Goal: Task Accomplishment & Management: Manage account settings

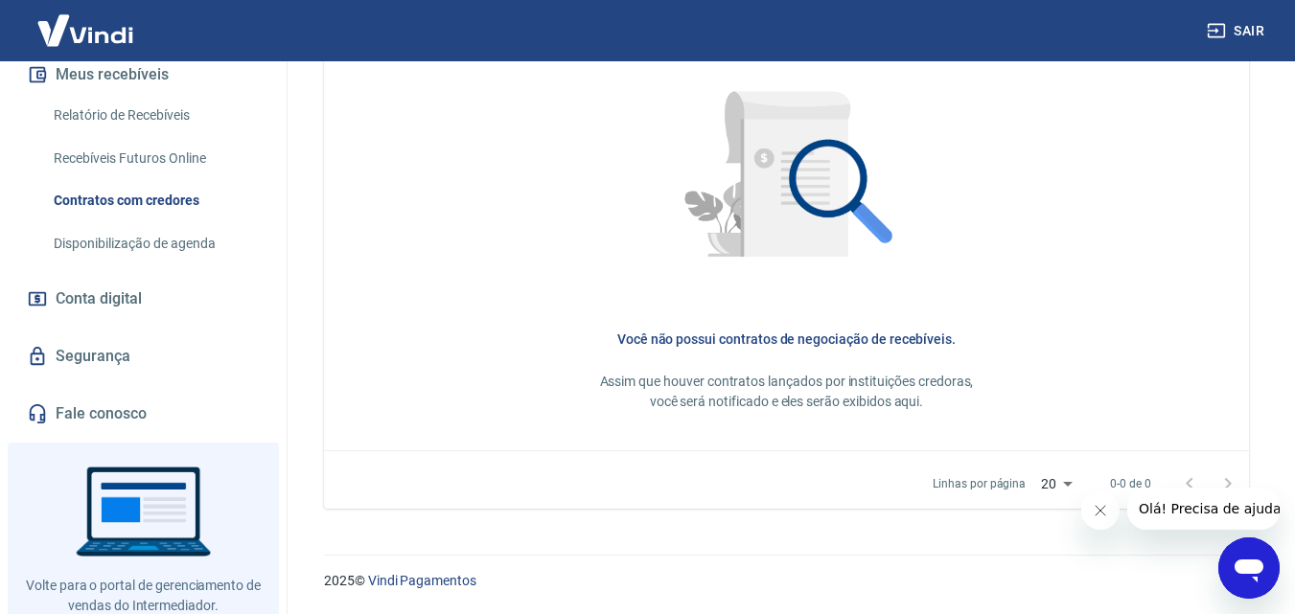
scroll to position [456, 0]
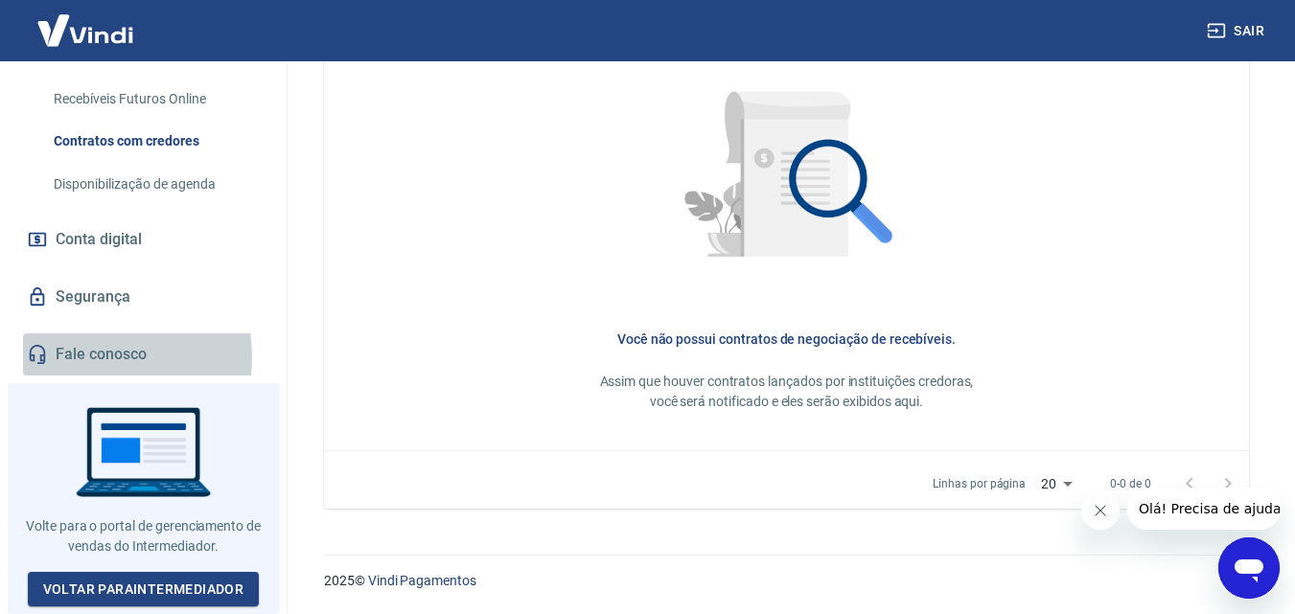
click at [97, 364] on link "Fale conosco" at bounding box center [143, 355] width 241 height 42
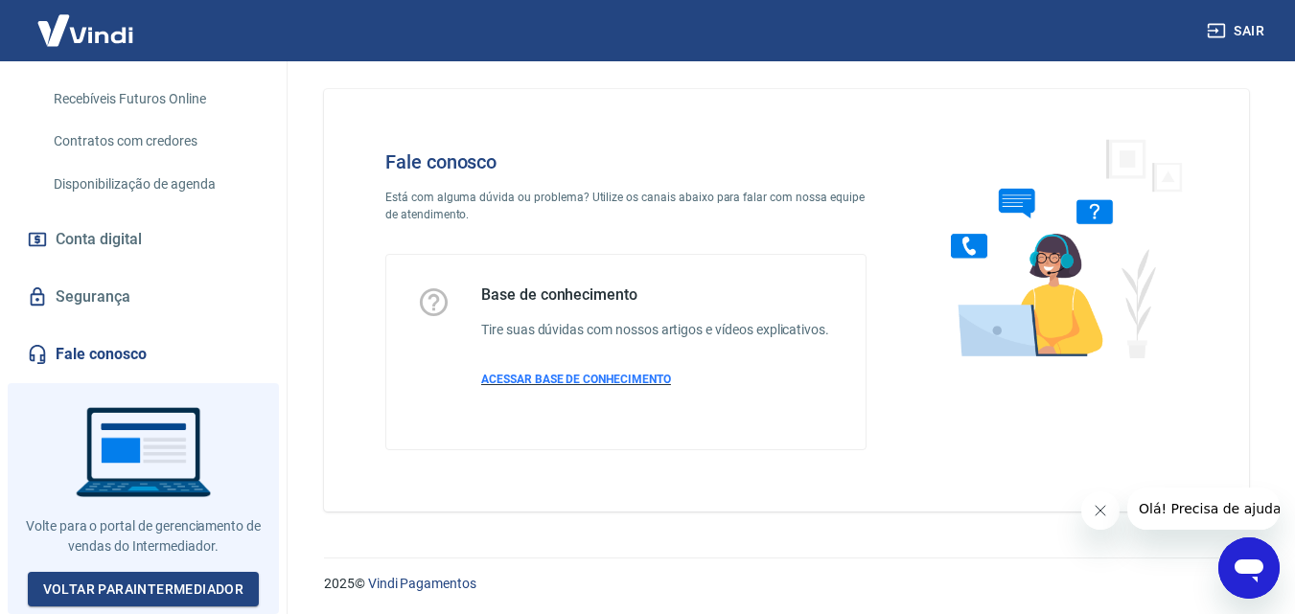
scroll to position [13, 0]
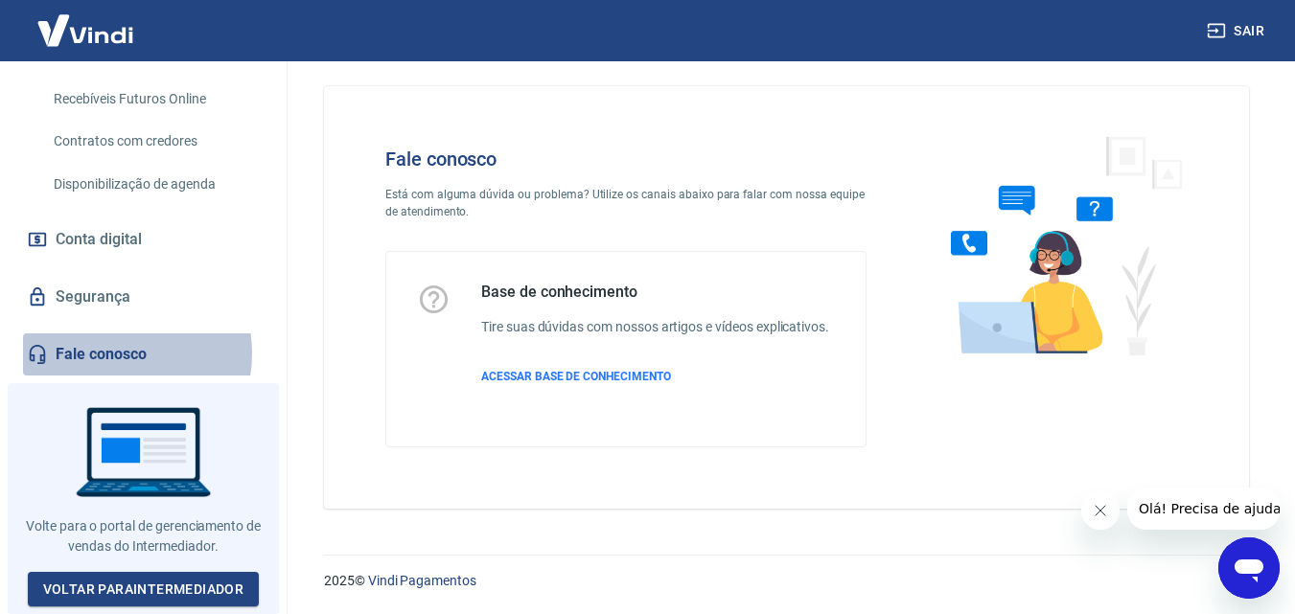
click at [111, 360] on link "Fale conosco" at bounding box center [143, 355] width 241 height 42
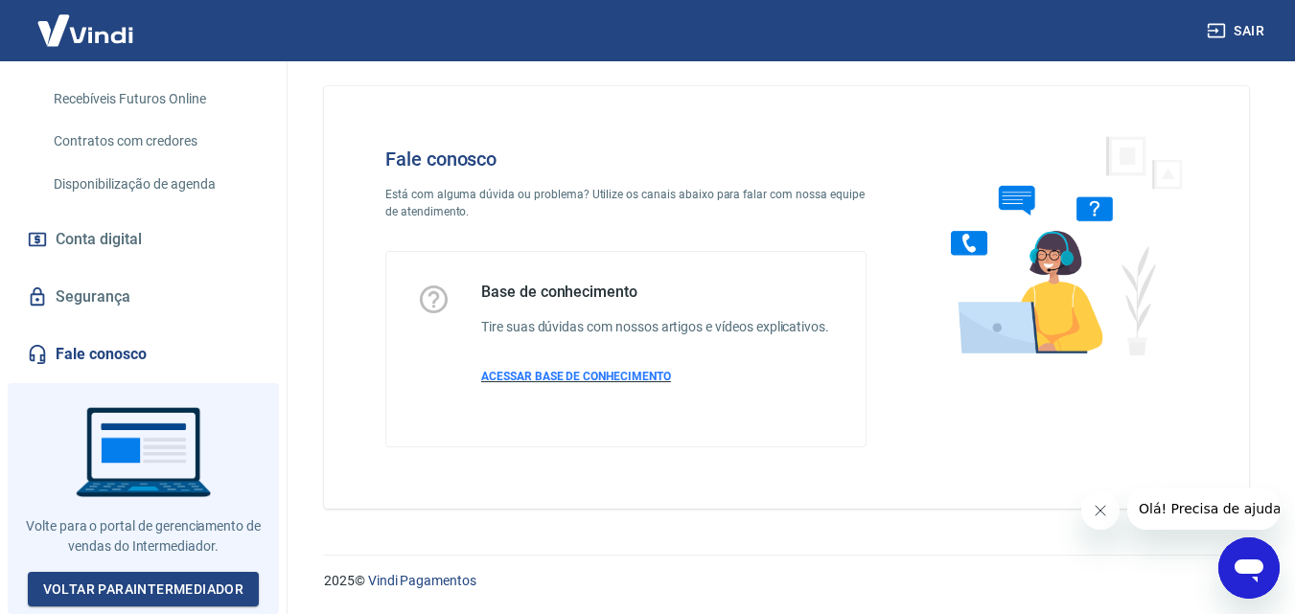
click at [567, 380] on span "ACESSAR BASE DE CONHECIMENTO" at bounding box center [576, 376] width 190 height 13
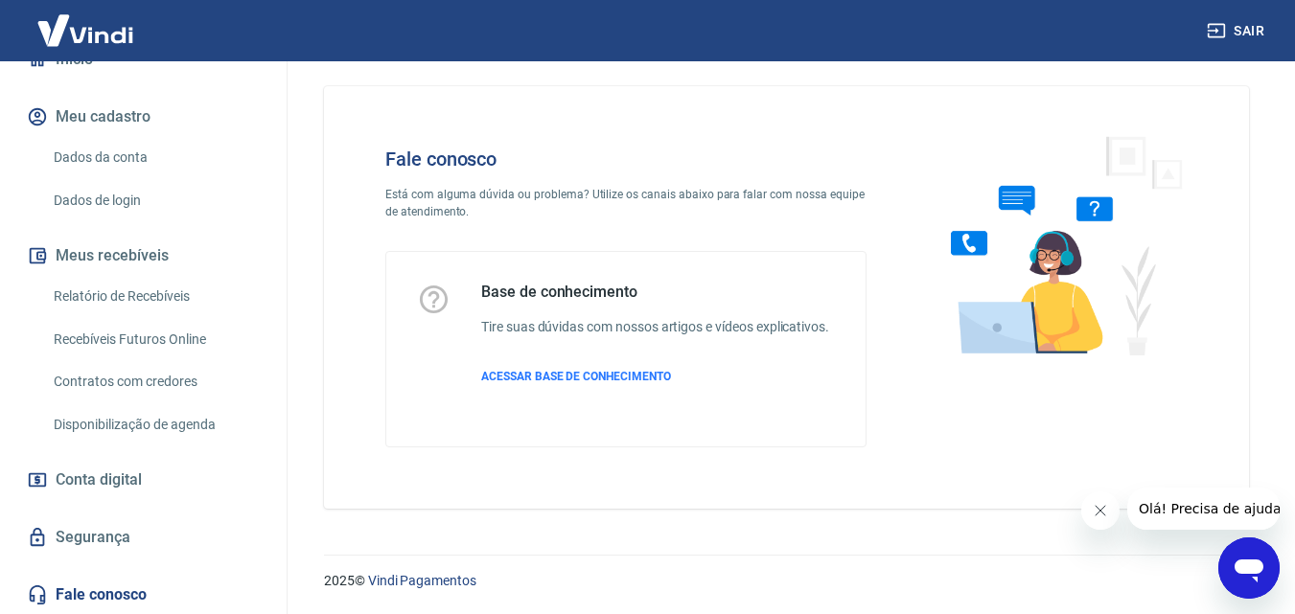
scroll to position [169, 0]
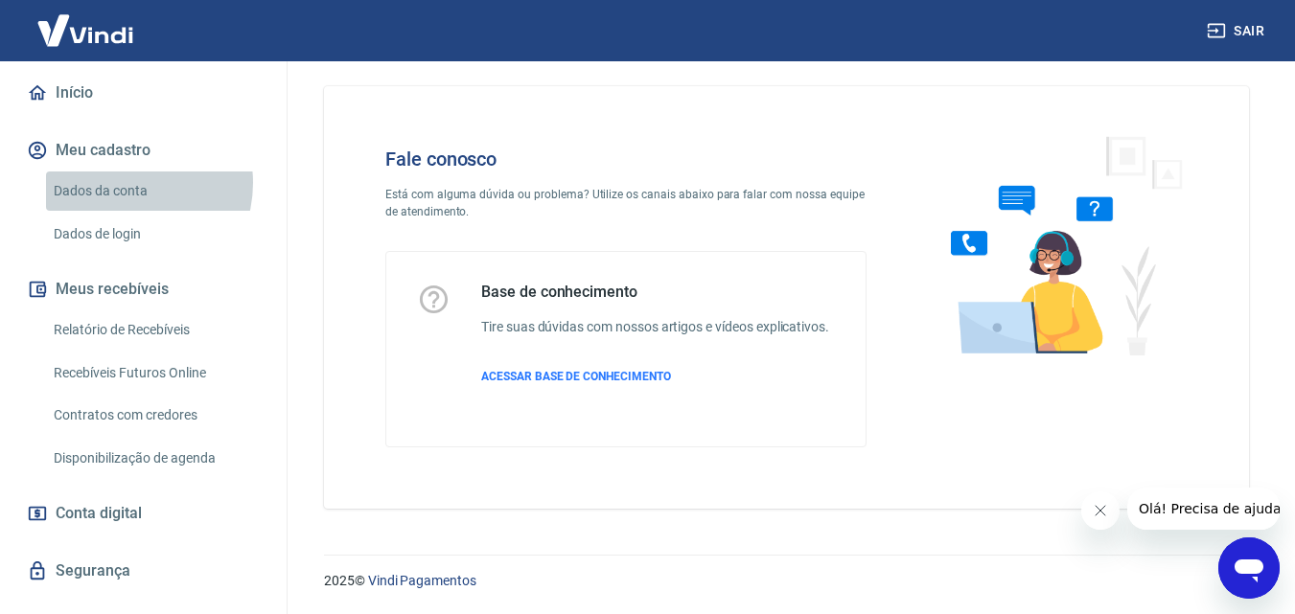
click at [125, 203] on link "Dados da conta" at bounding box center [155, 191] width 218 height 39
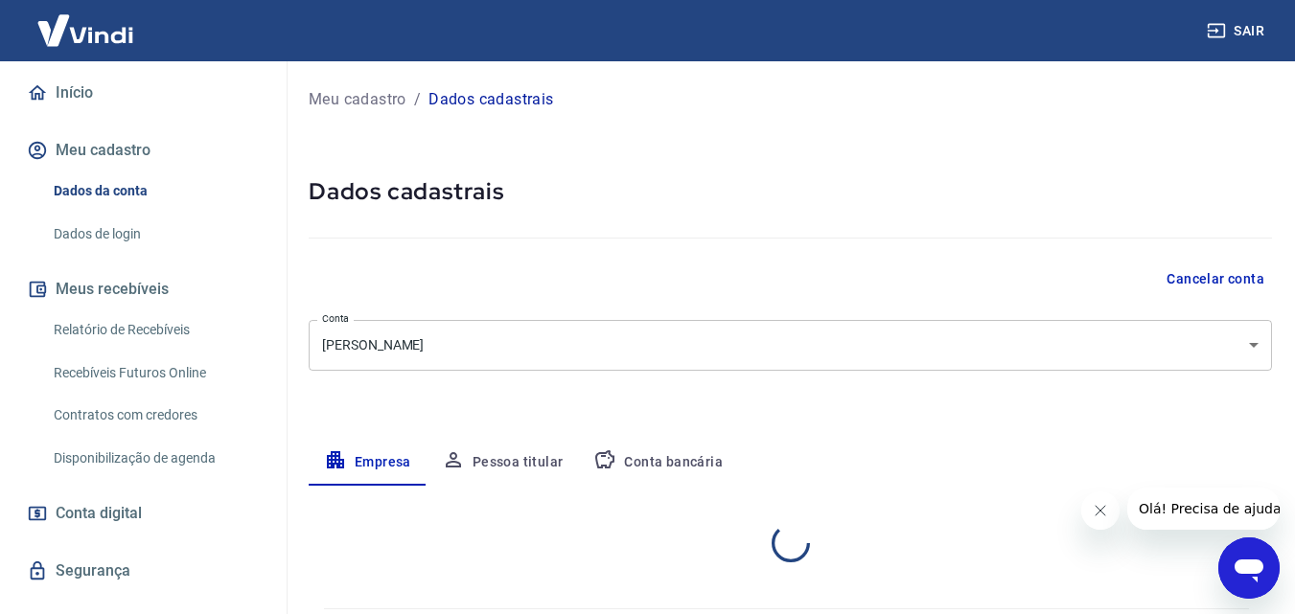
select select "RN"
select select "business"
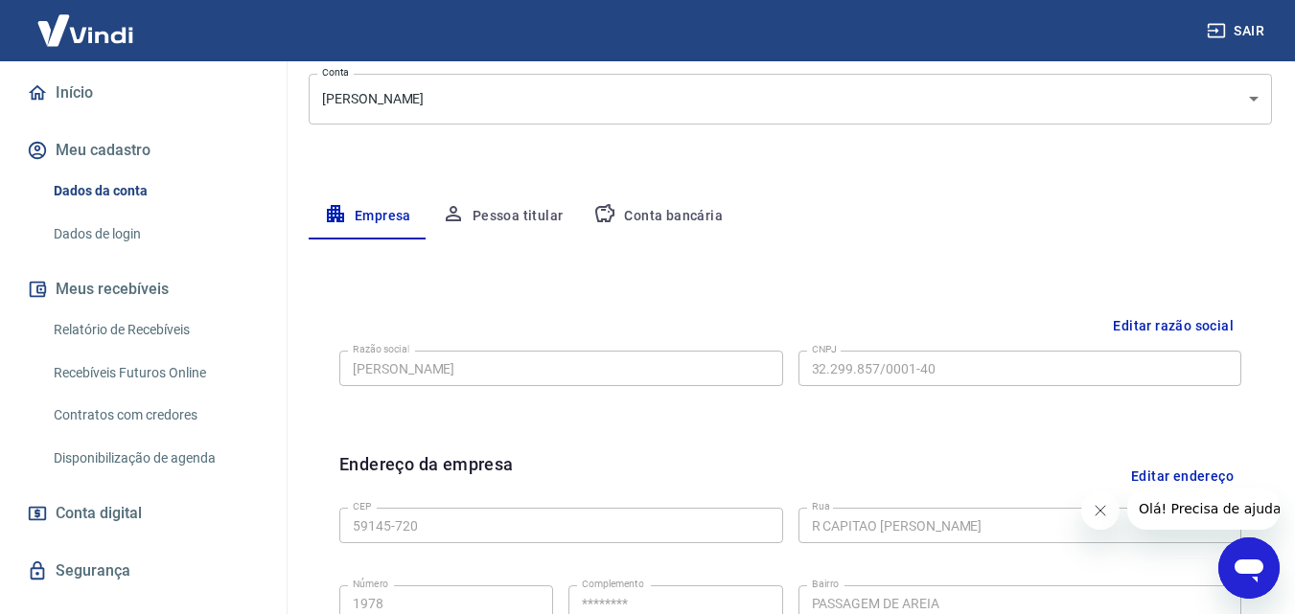
scroll to position [288, 0]
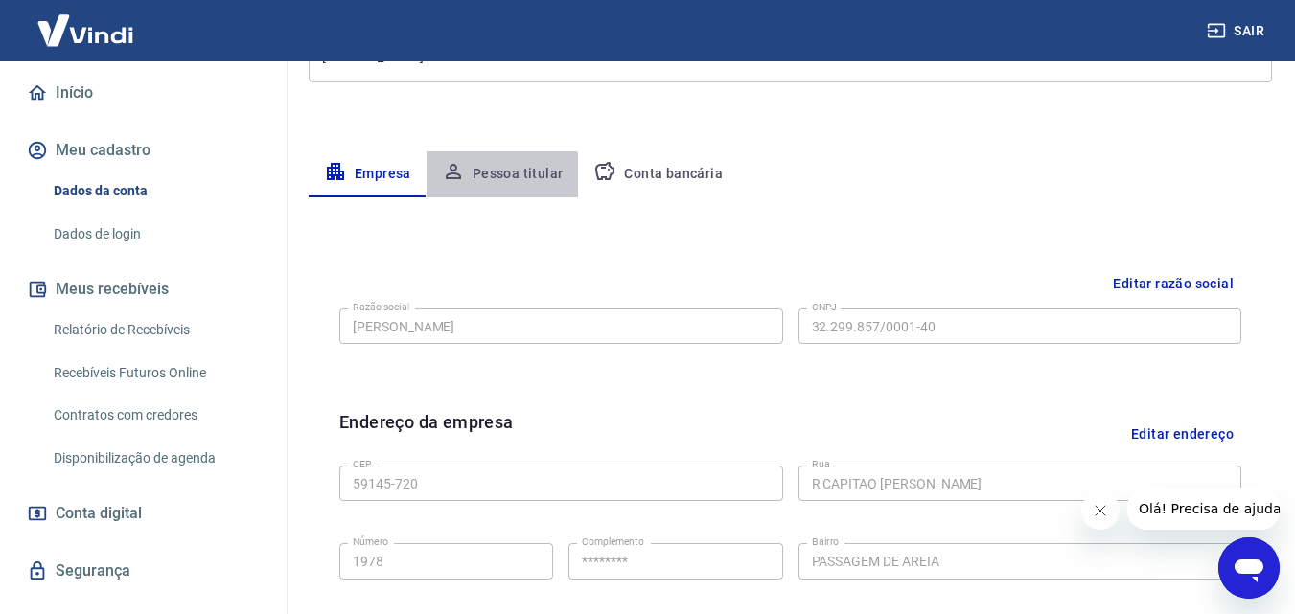
click at [492, 177] on button "Pessoa titular" at bounding box center [502, 174] width 152 height 46
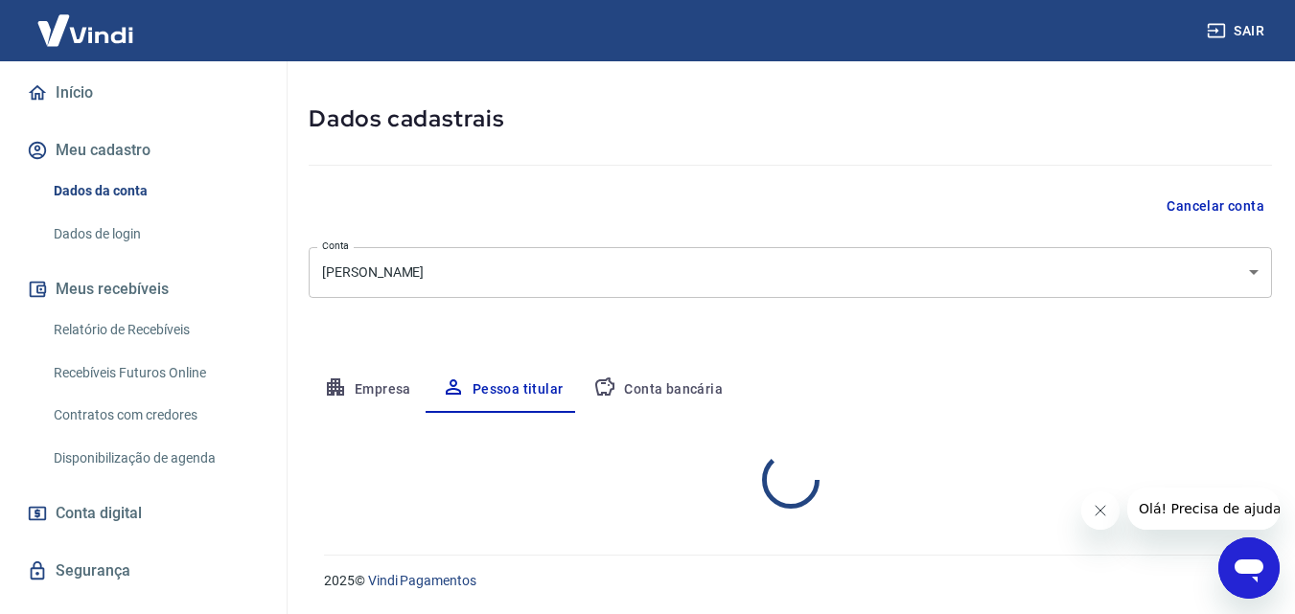
scroll to position [152, 0]
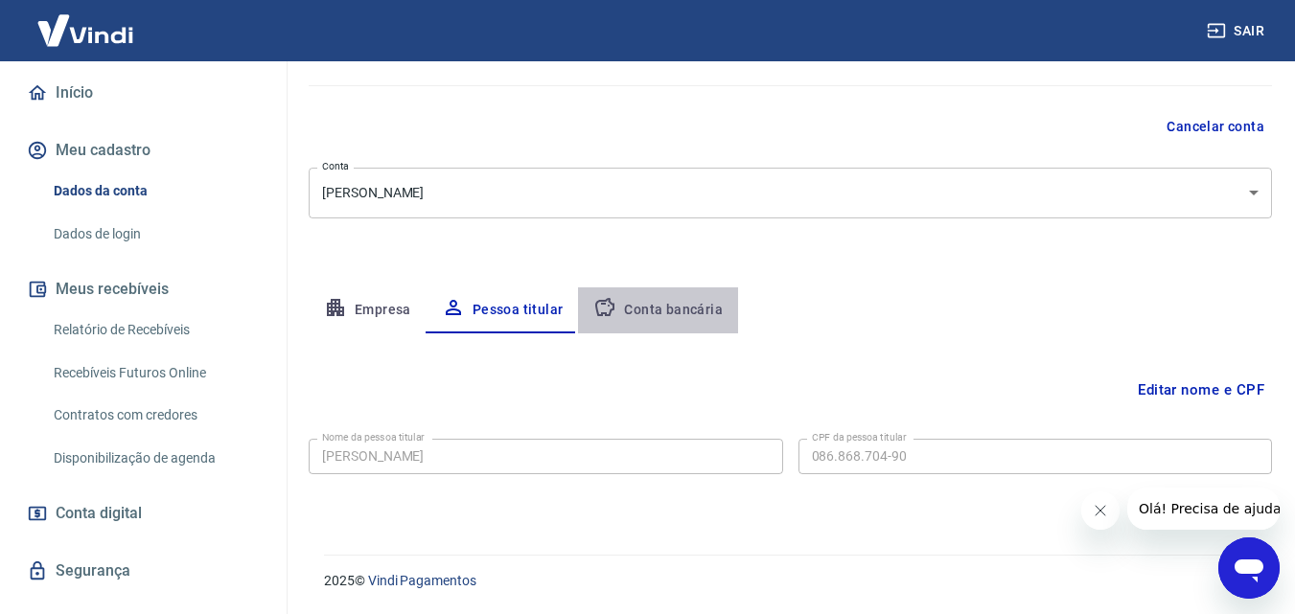
click at [659, 311] on button "Conta bancária" at bounding box center [658, 311] width 160 height 46
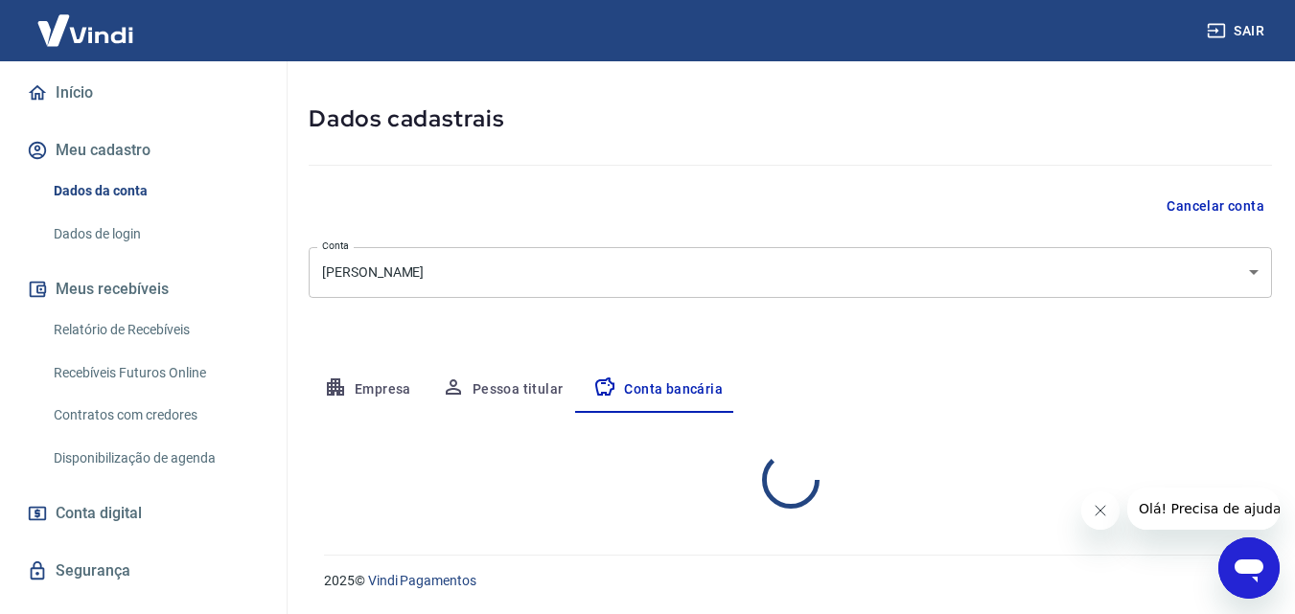
select select "1"
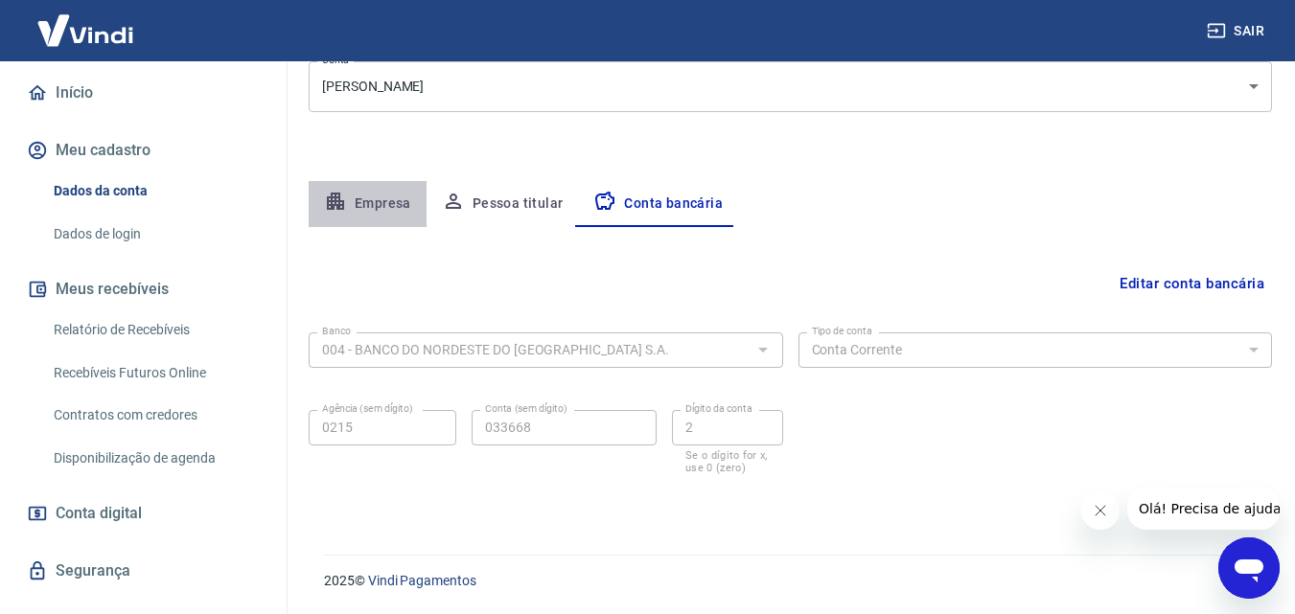
click at [380, 193] on button "Empresa" at bounding box center [368, 204] width 118 height 46
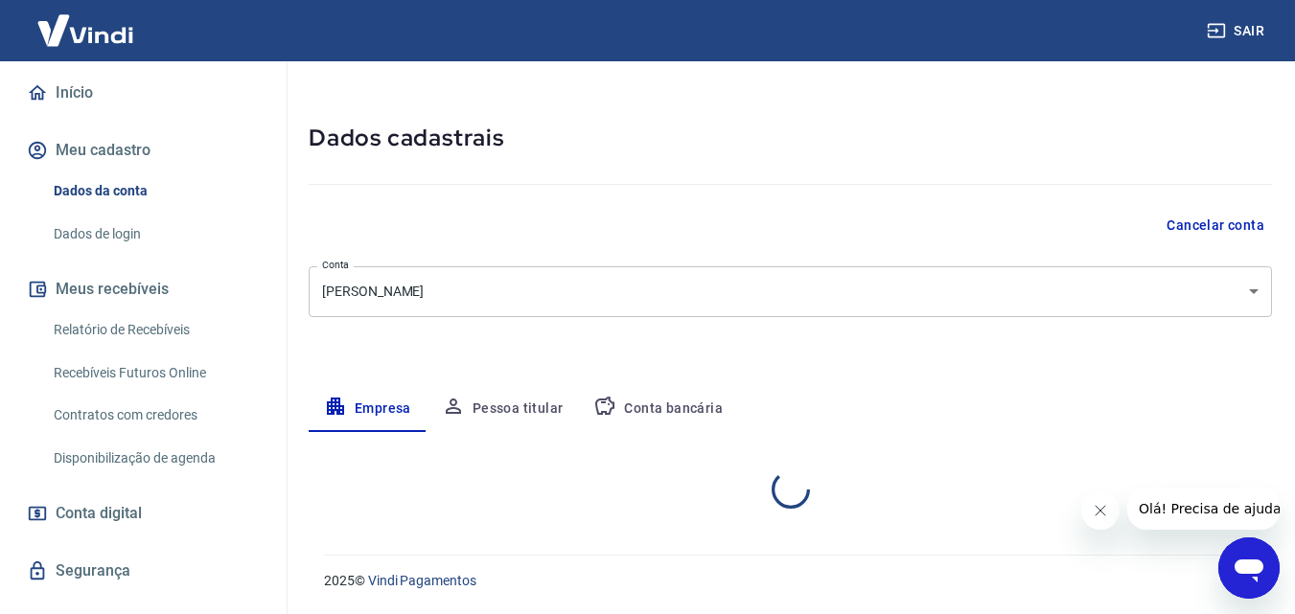
select select "RN"
select select "business"
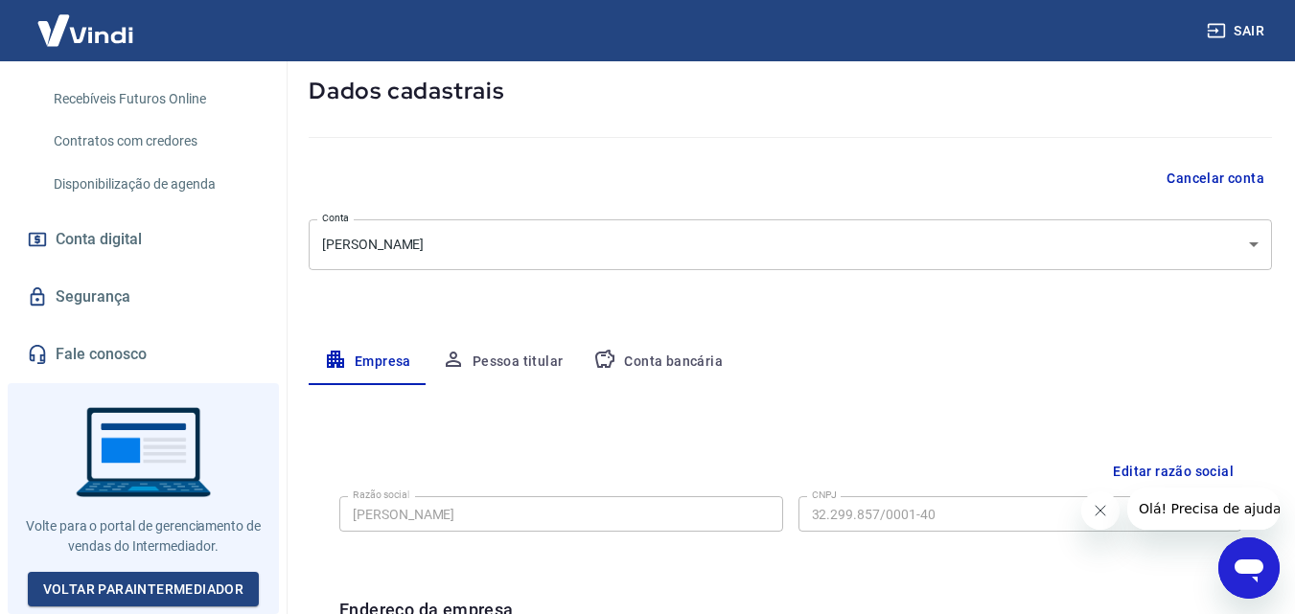
scroll to position [67, 0]
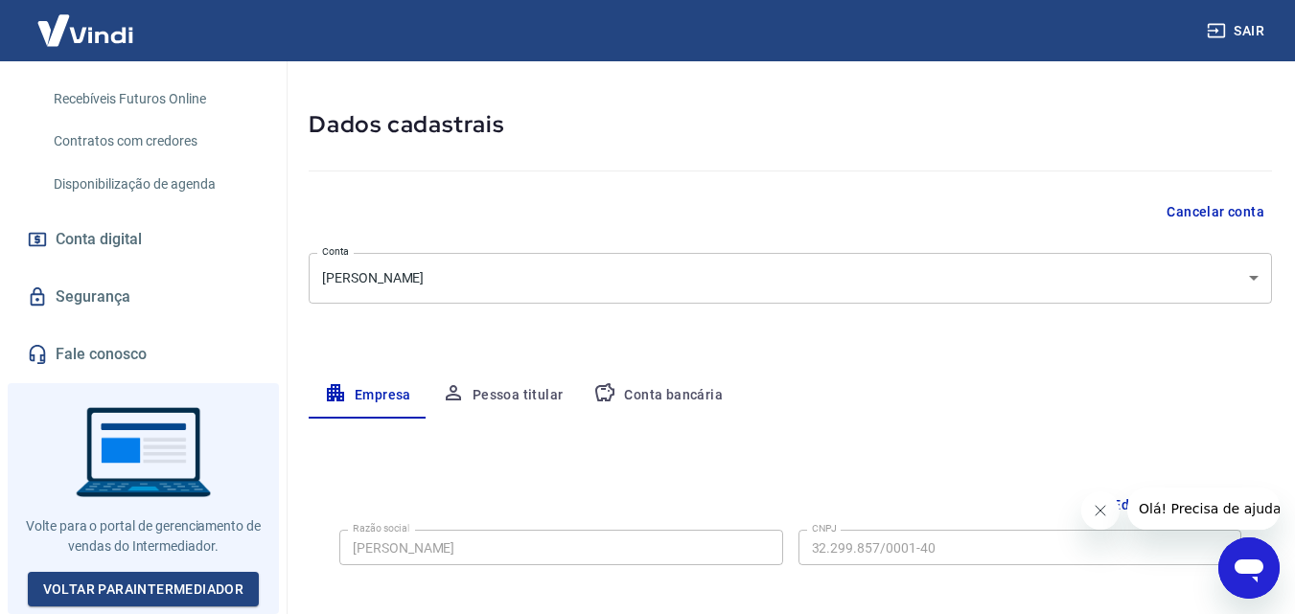
click at [1151, 273] on body "Sair Jessica Karina Felix da Fonseca jkfonseca60@gmail.com Início Meu cadastro …" at bounding box center [647, 240] width 1295 height 614
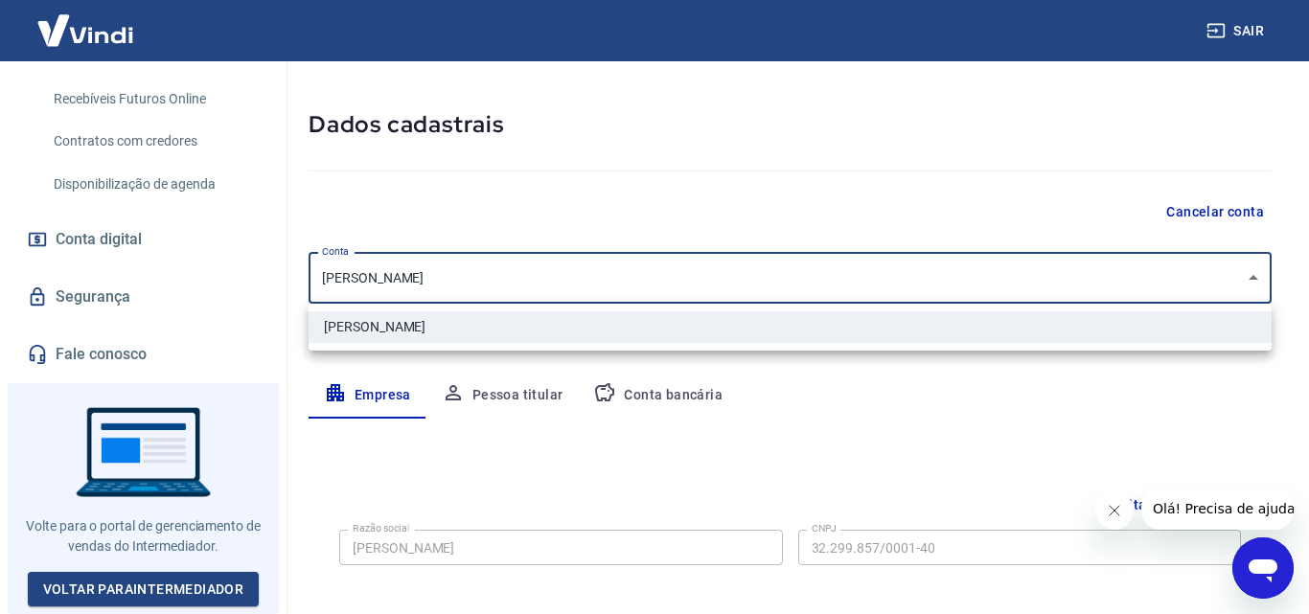
click at [390, 333] on li "JESSICA KARINA FELIX DA FONSECA" at bounding box center [790, 327] width 963 height 32
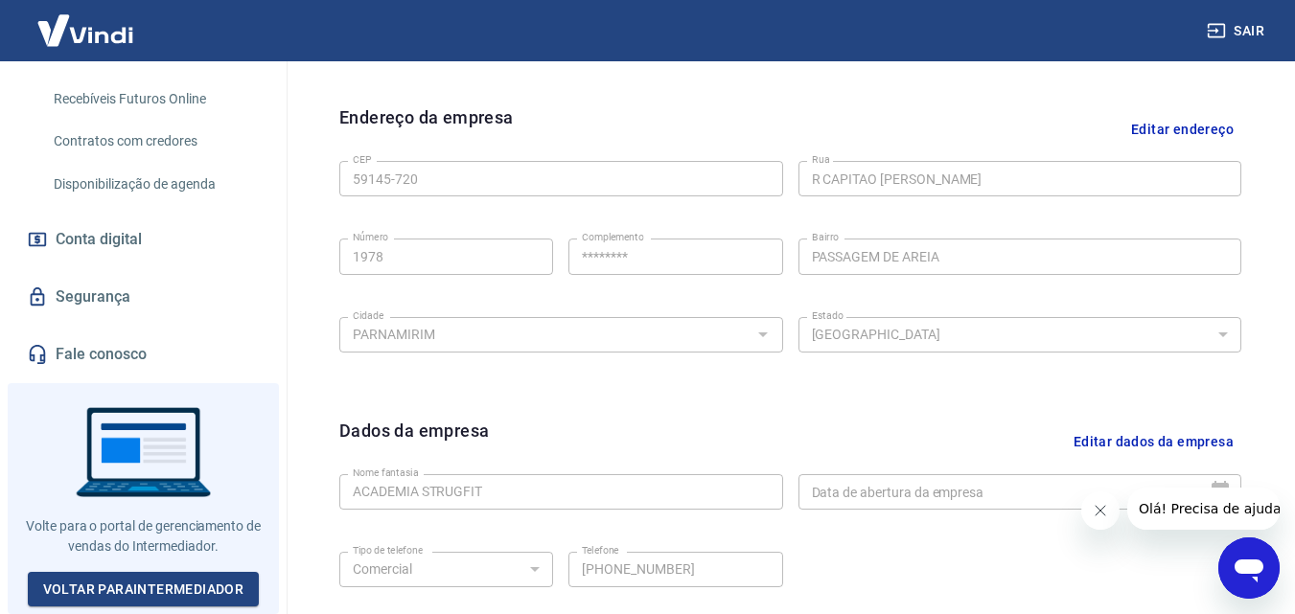
scroll to position [355, 0]
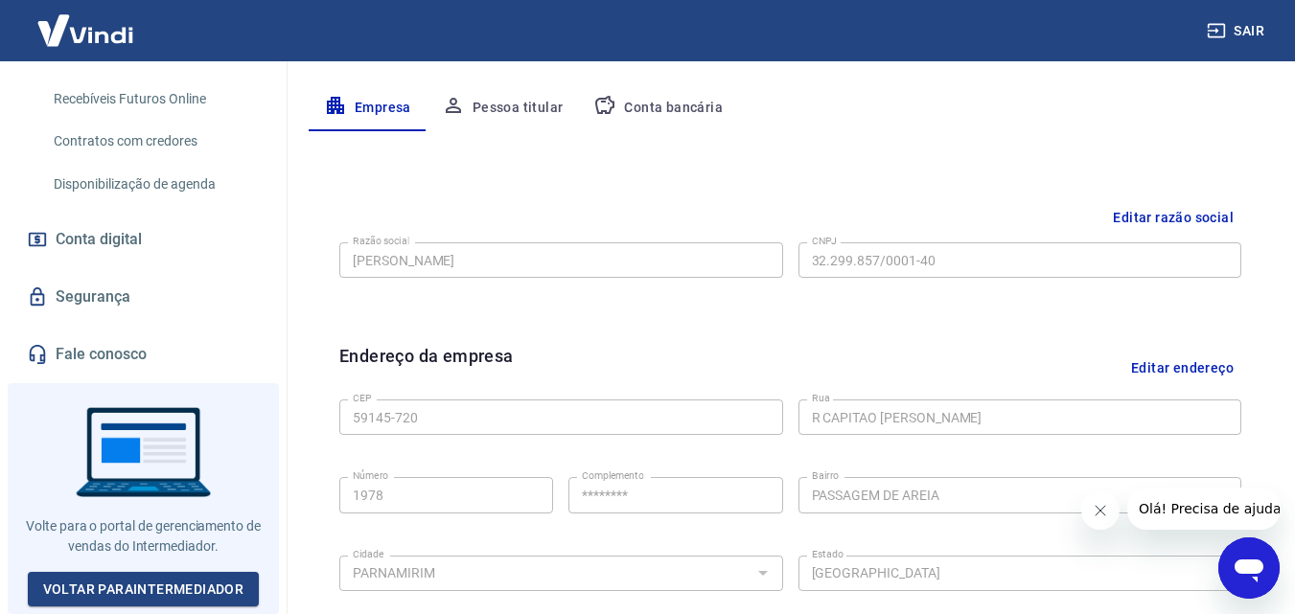
click at [97, 252] on span "Conta digital" at bounding box center [99, 239] width 86 height 27
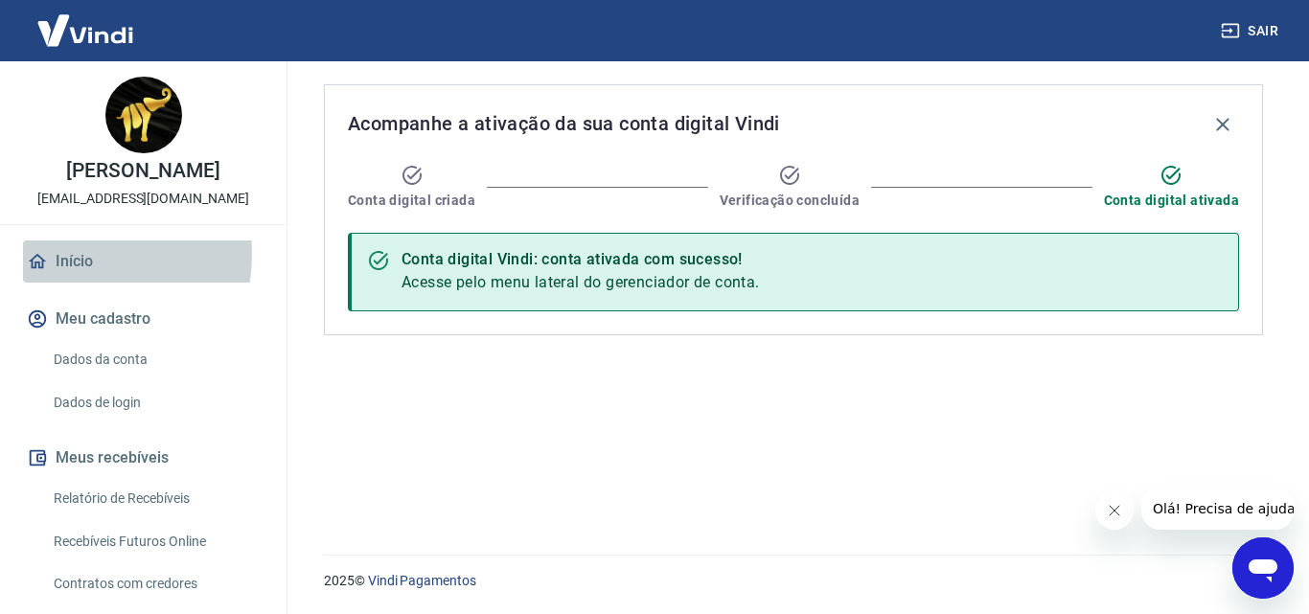
click at [58, 274] on link "Início" at bounding box center [143, 262] width 241 height 42
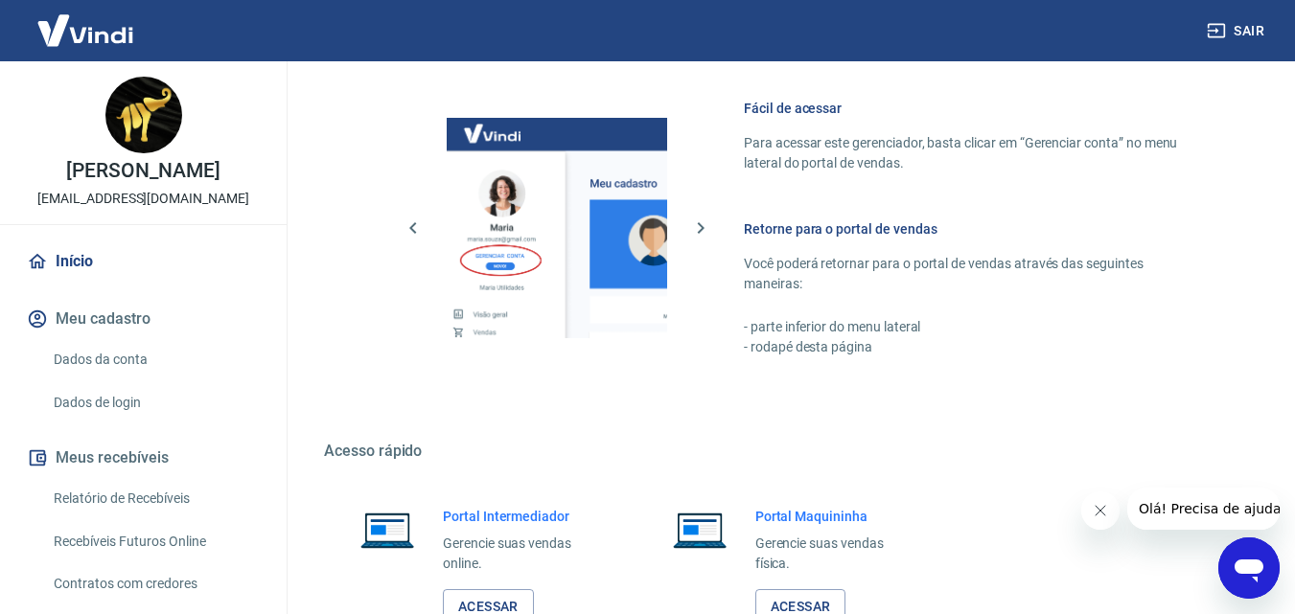
scroll to position [773, 0]
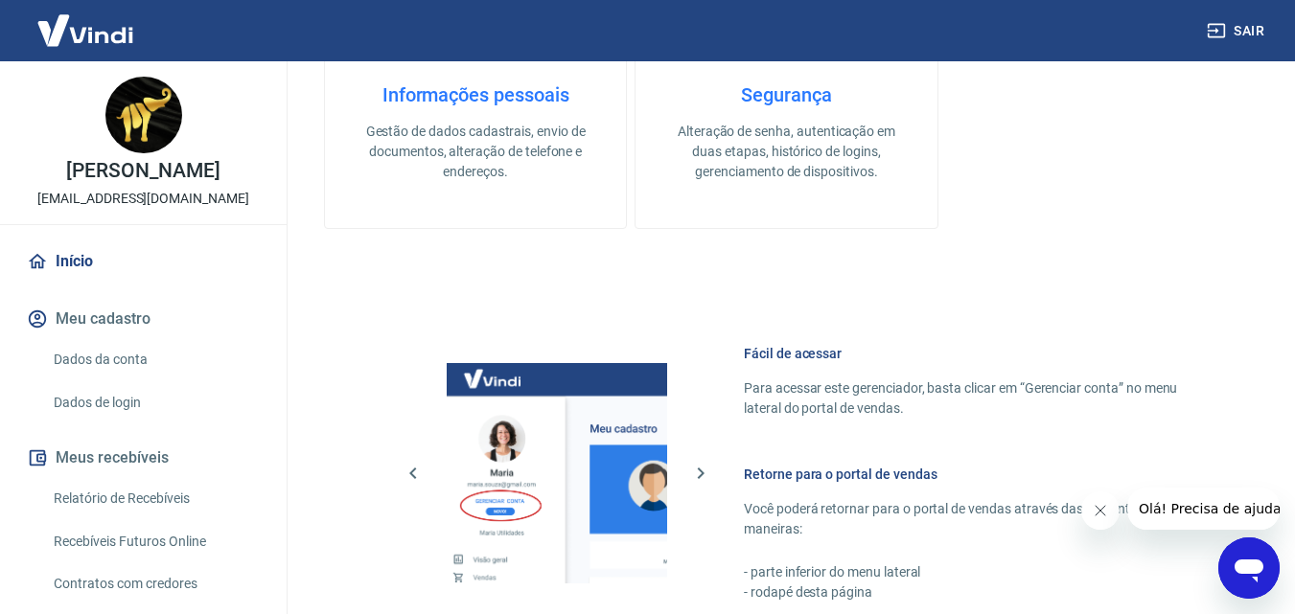
click at [497, 187] on link "Informações pessoais Gestão de dados cadastrais, envio de documentos, alteração…" at bounding box center [475, 62] width 303 height 334
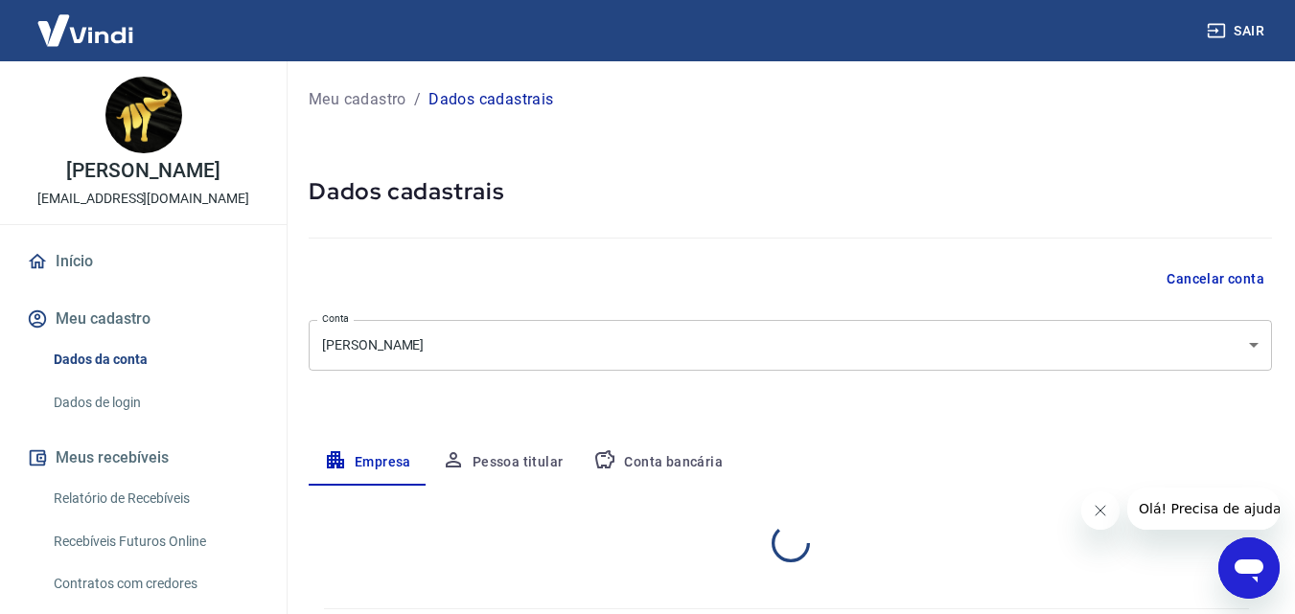
select select "RN"
select select "business"
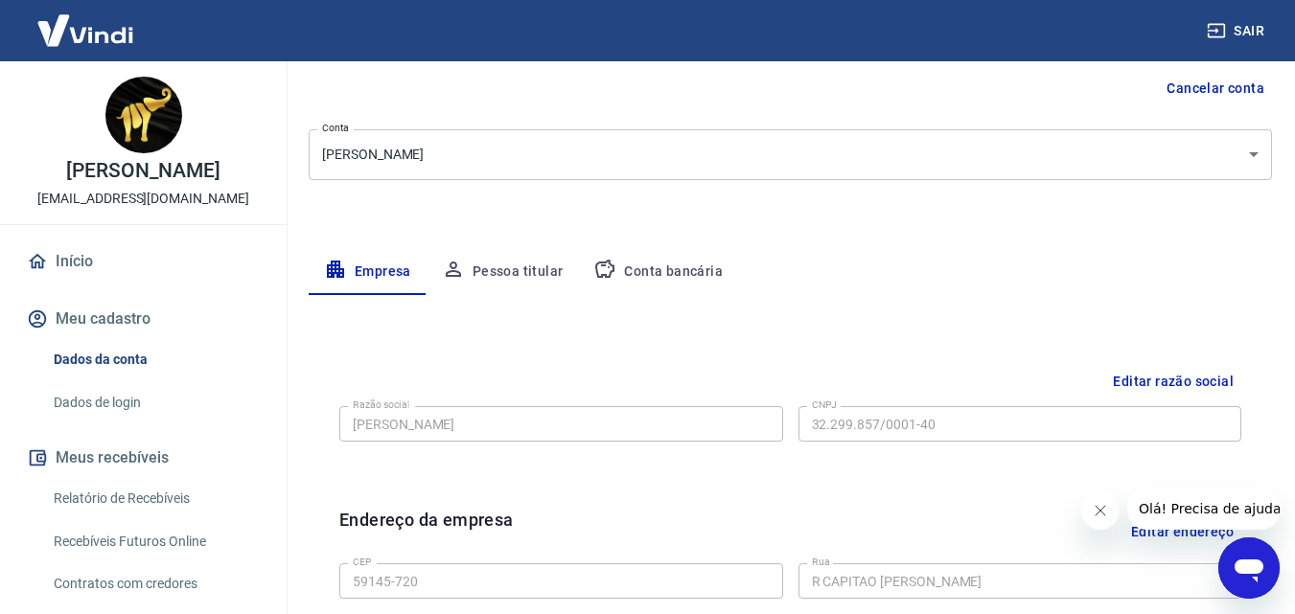
scroll to position [192, 0]
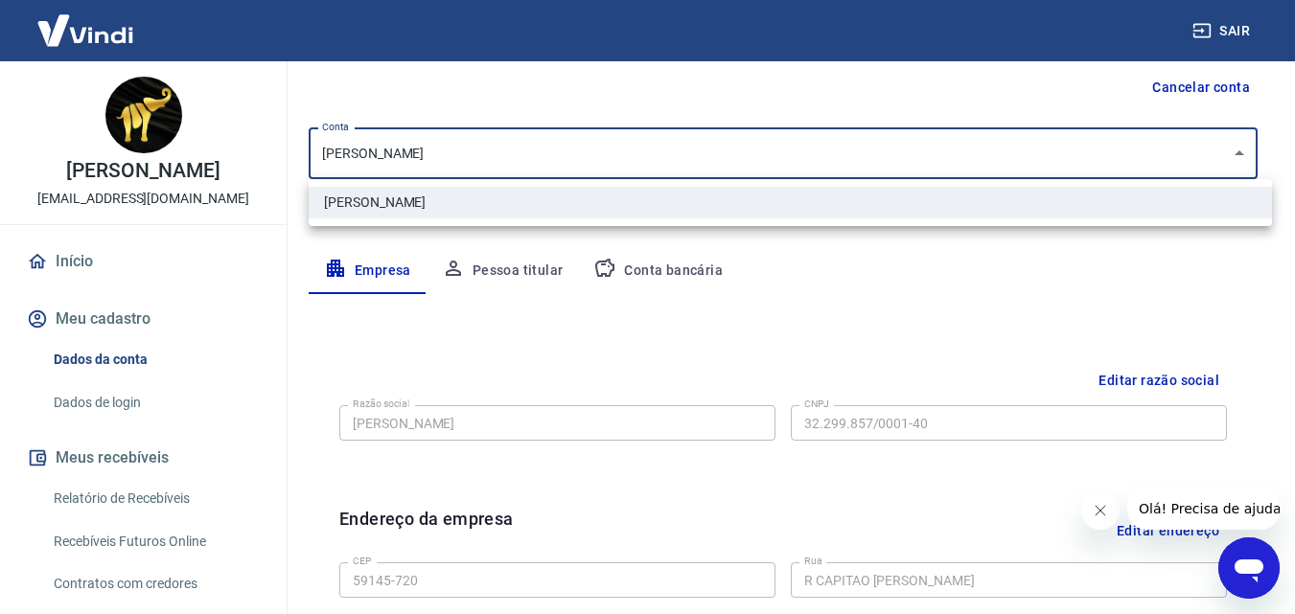
click at [1216, 127] on body "Sair Jessica Karina Felix da Fonseca jkfonseca60@gmail.com Início Meu cadastro …" at bounding box center [647, 115] width 1295 height 614
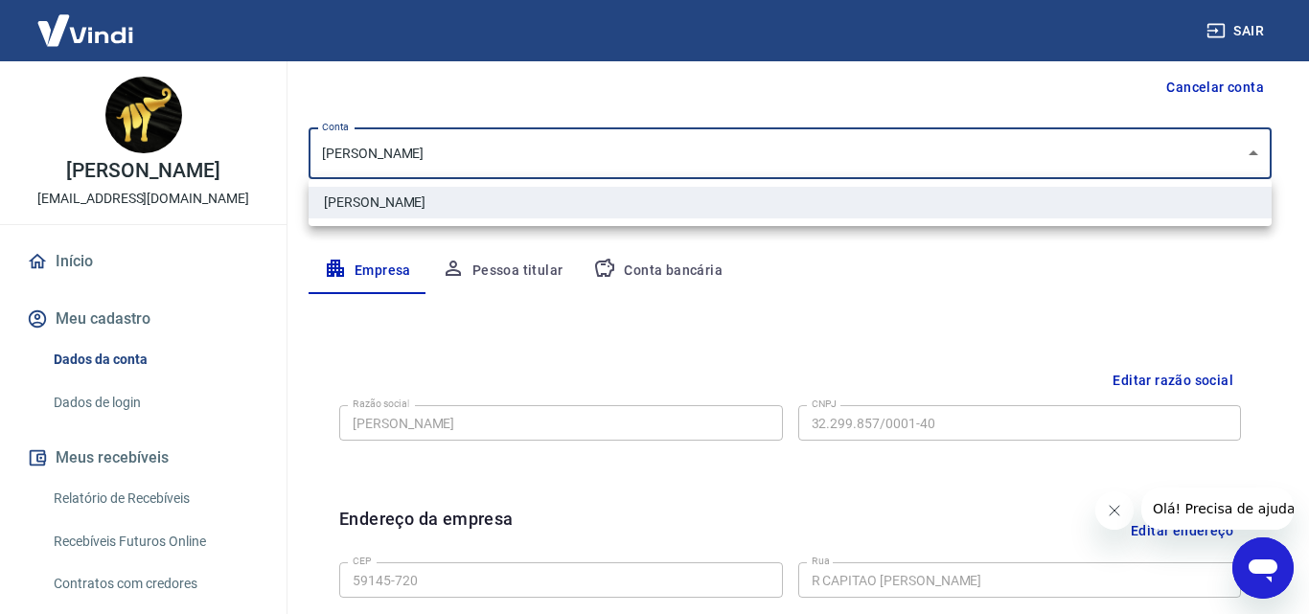
click at [201, 428] on div at bounding box center [654, 307] width 1309 height 614
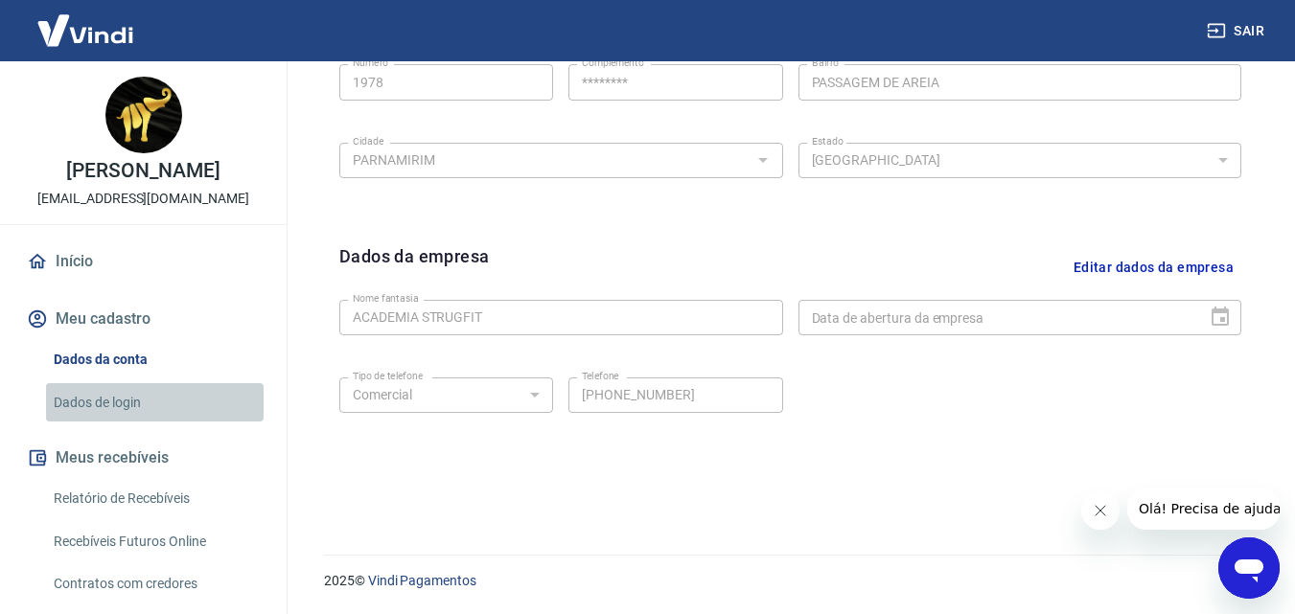
click at [234, 423] on link "Dados de login" at bounding box center [155, 402] width 218 height 39
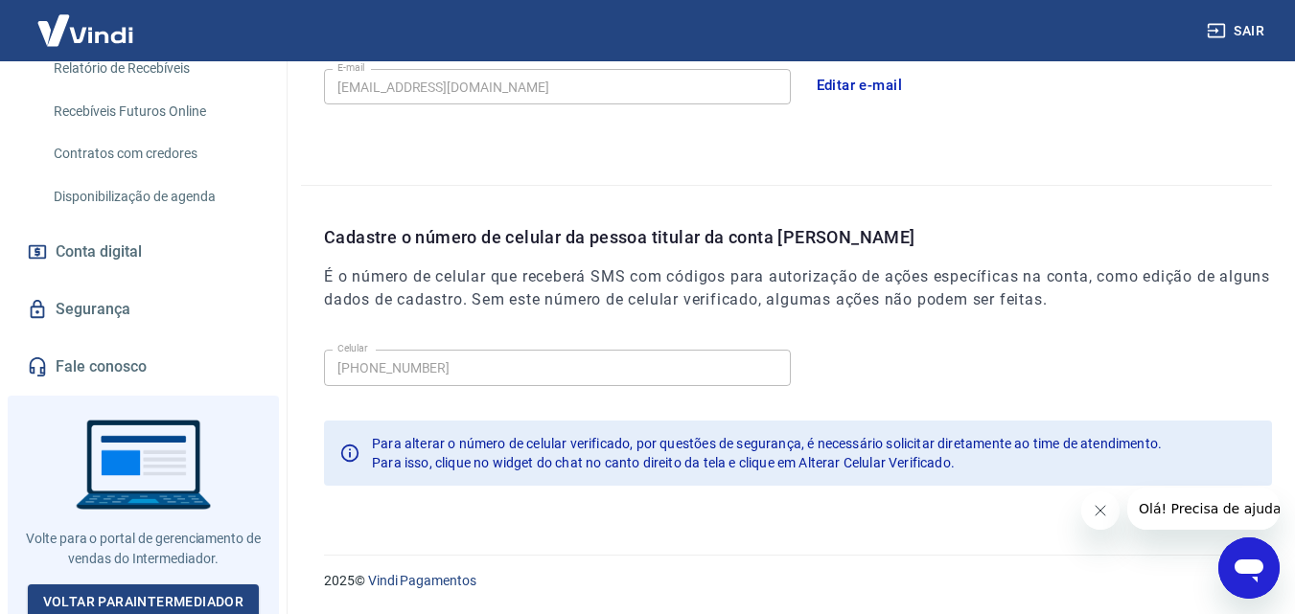
scroll to position [456, 0]
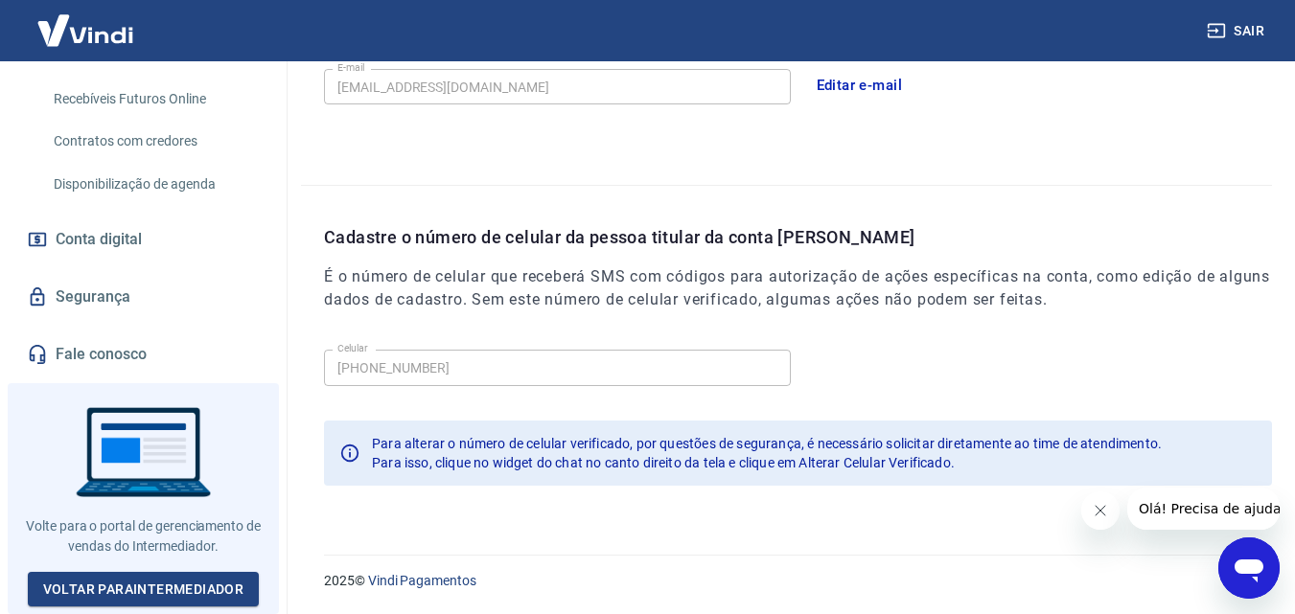
click at [81, 361] on link "Fale conosco" at bounding box center [143, 355] width 241 height 42
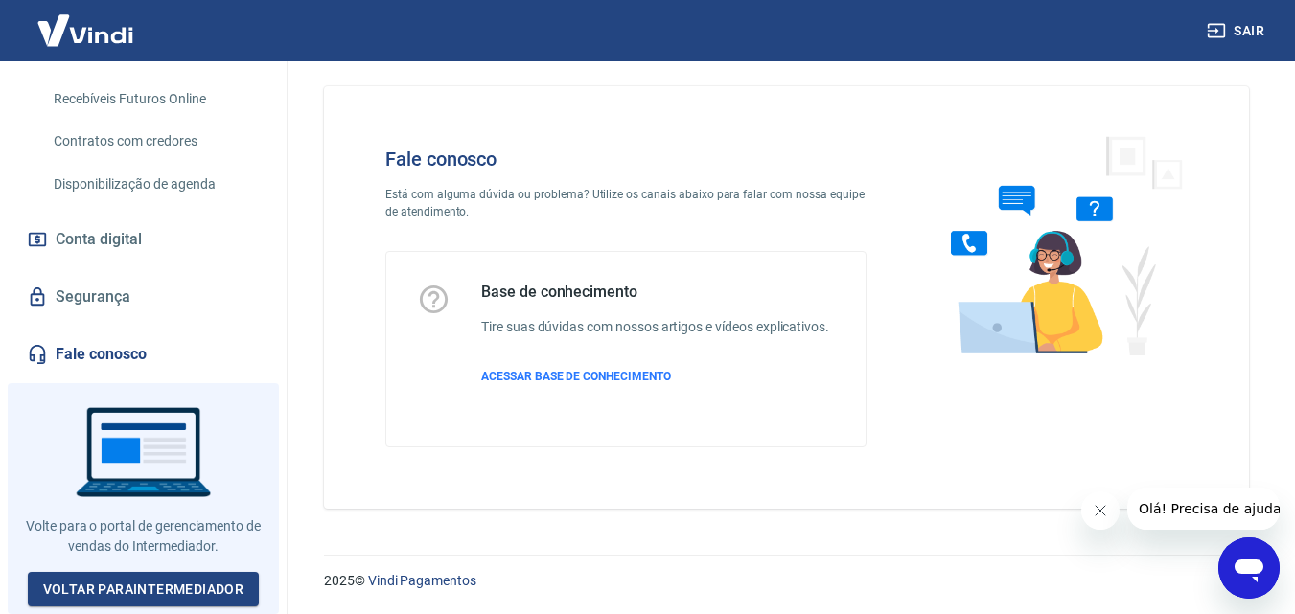
scroll to position [13, 0]
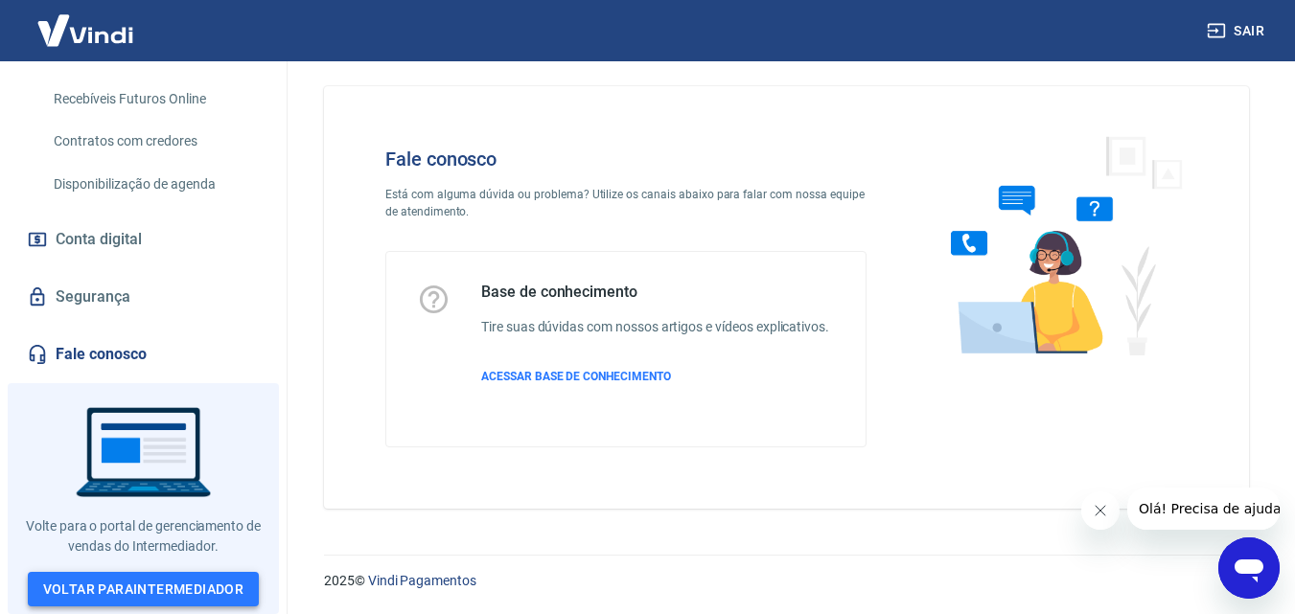
click at [148, 595] on link "Voltar para Intermediador" at bounding box center [144, 589] width 232 height 35
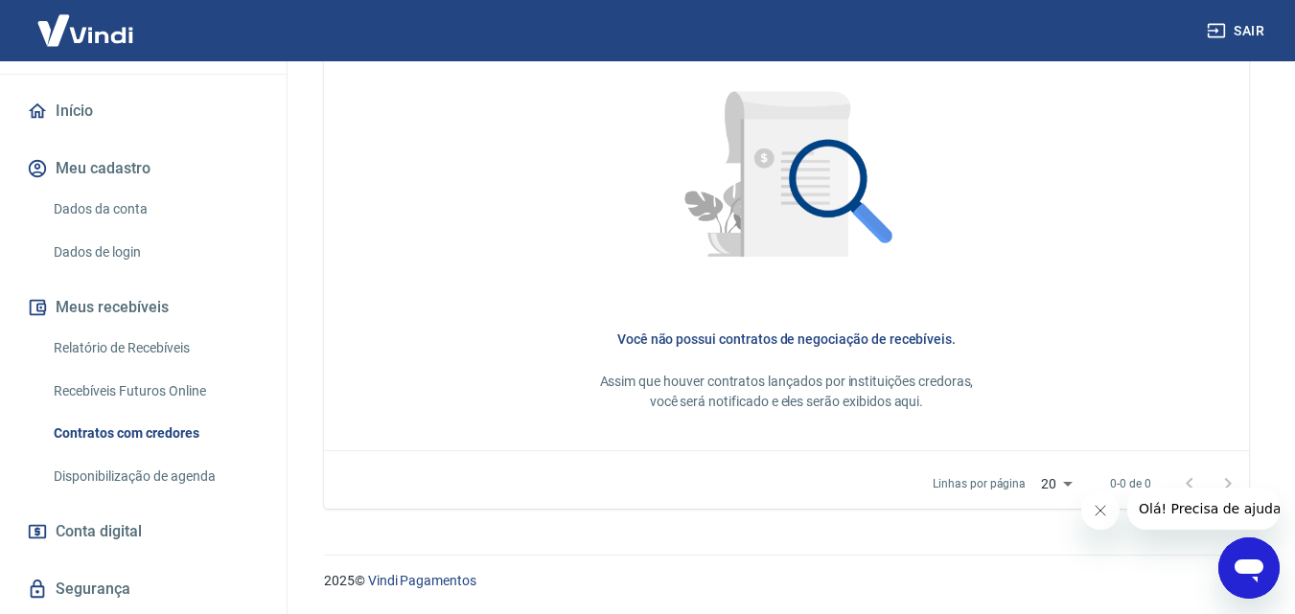
scroll to position [192, 0]
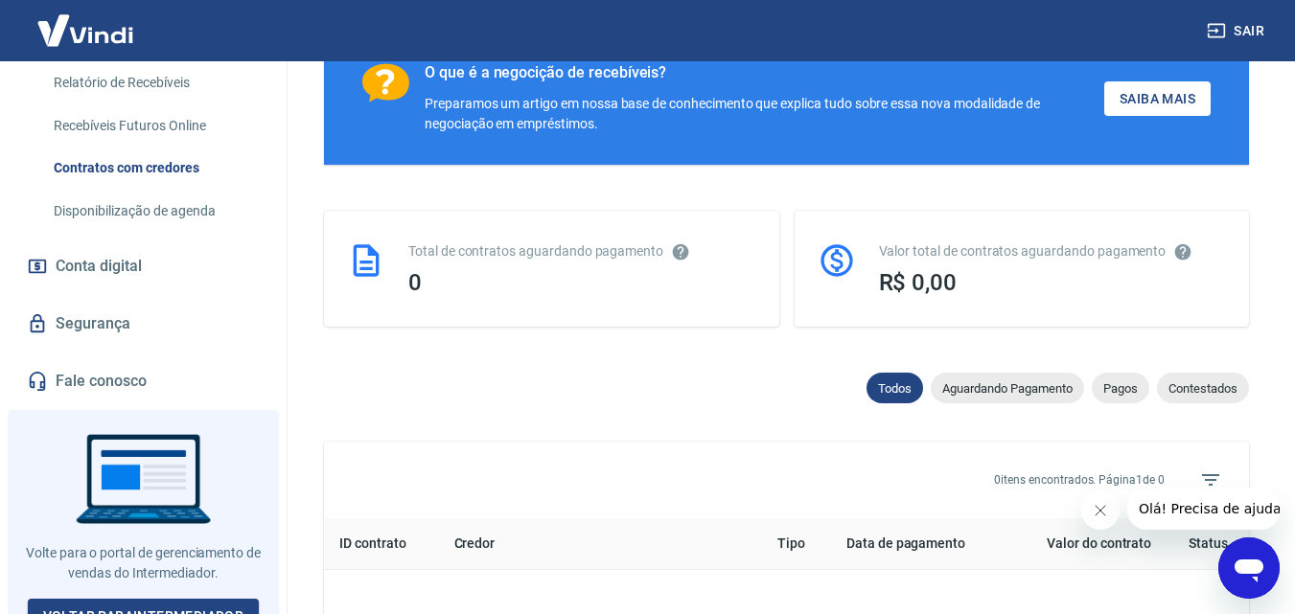
scroll to position [383, 0]
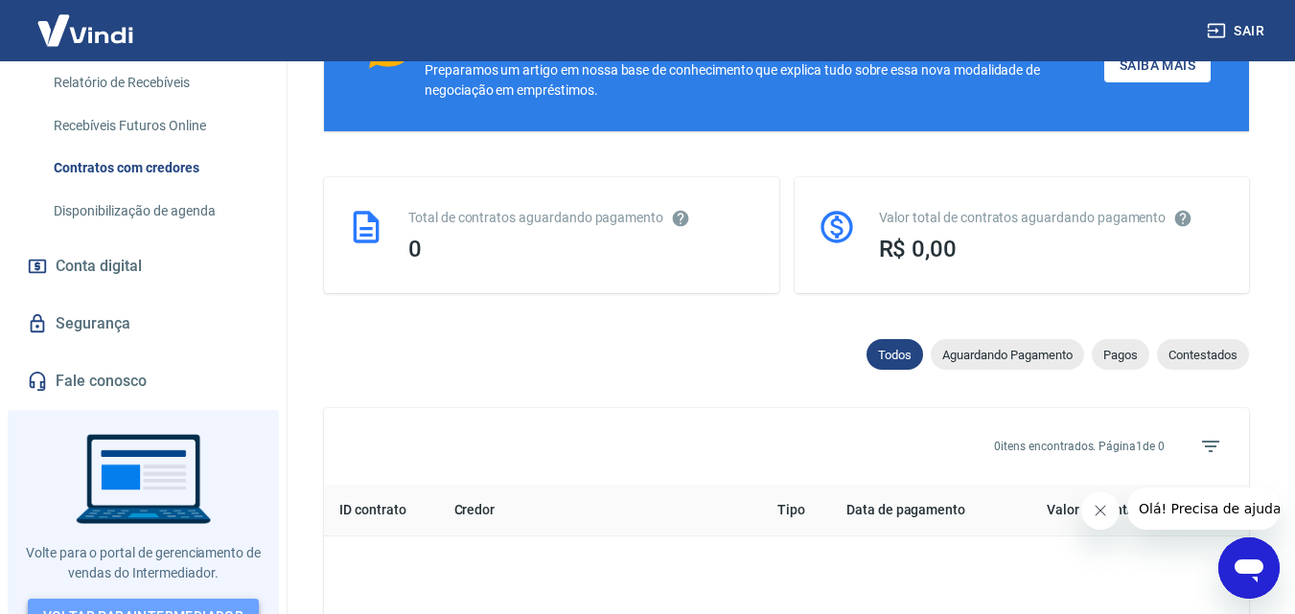
click at [157, 599] on link "Voltar para Intermediador" at bounding box center [144, 616] width 232 height 35
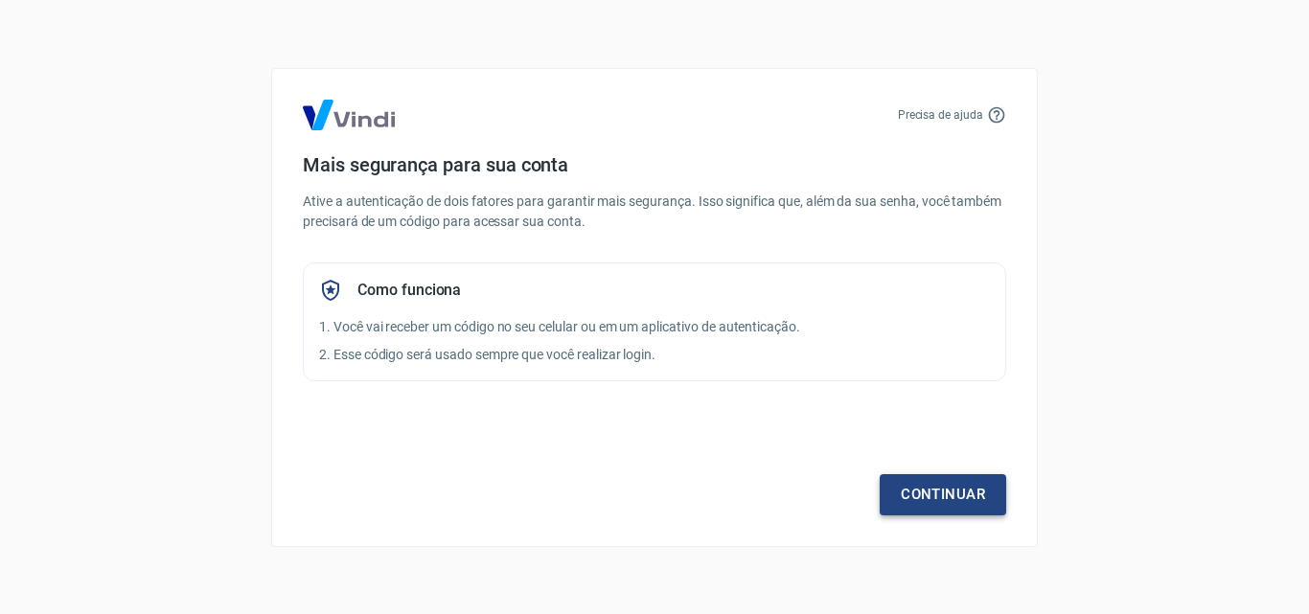
click at [925, 505] on link "Continuar" at bounding box center [943, 494] width 127 height 40
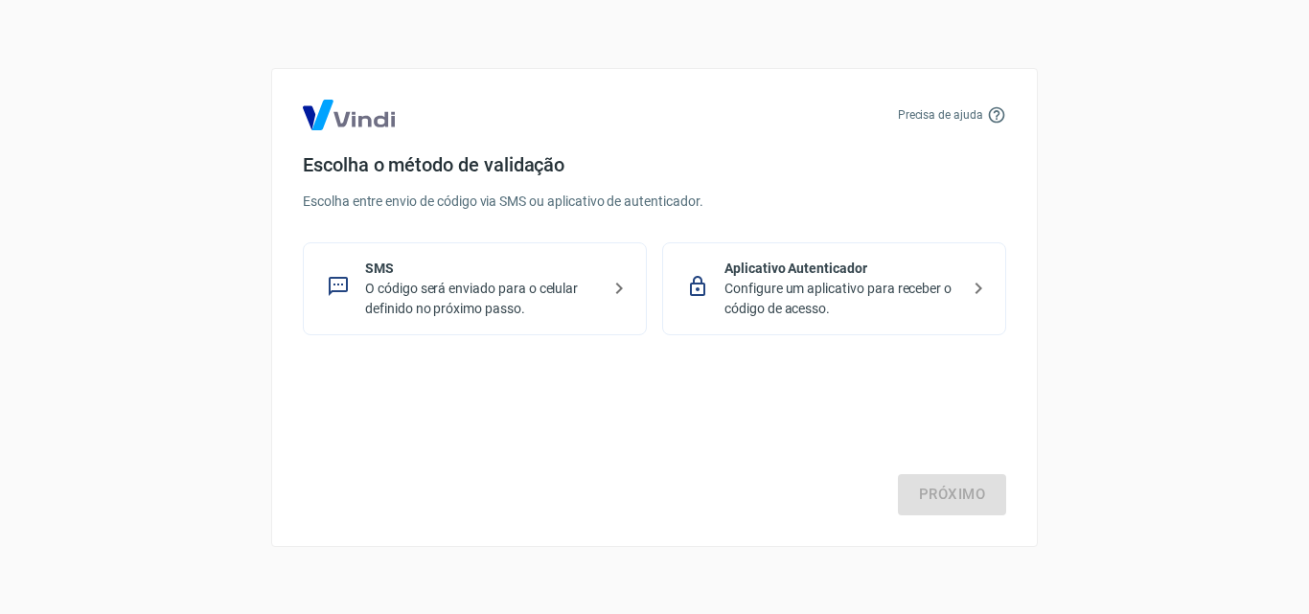
click at [742, 300] on p "Configure um aplicativo para receber o código de acesso." at bounding box center [842, 299] width 235 height 40
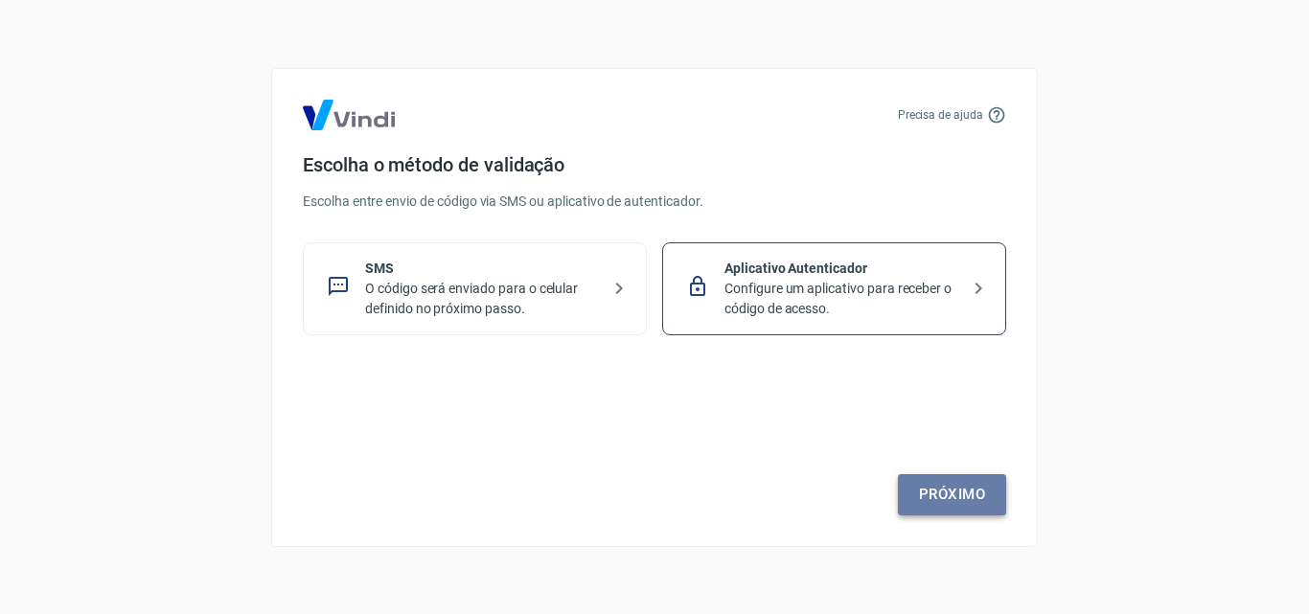
click at [937, 502] on link "Próximo" at bounding box center [952, 494] width 108 height 40
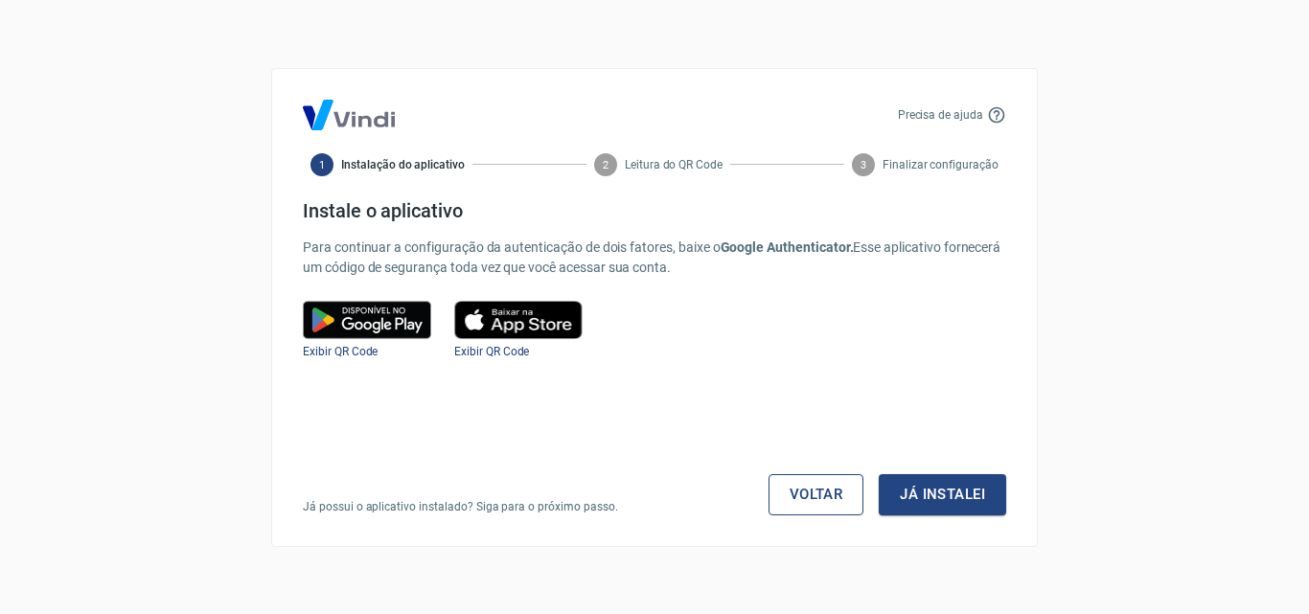
click at [791, 495] on link "Voltar" at bounding box center [817, 494] width 96 height 40
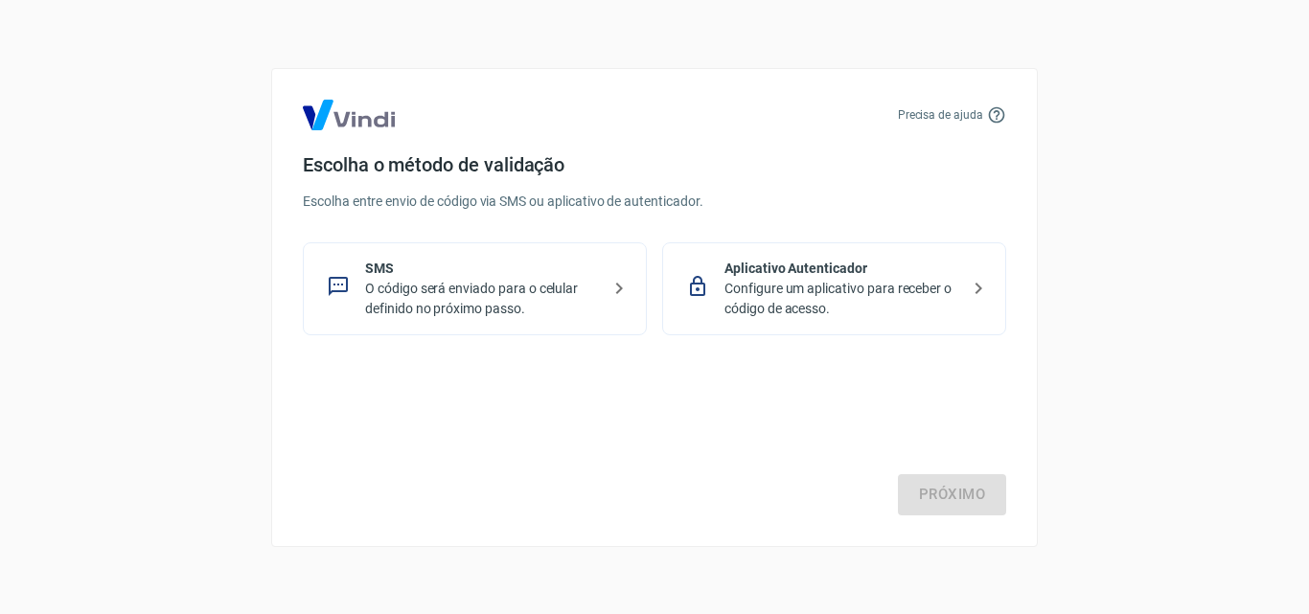
click at [392, 285] on p "O código será enviado para o celular definido no próximo passo." at bounding box center [482, 299] width 235 height 40
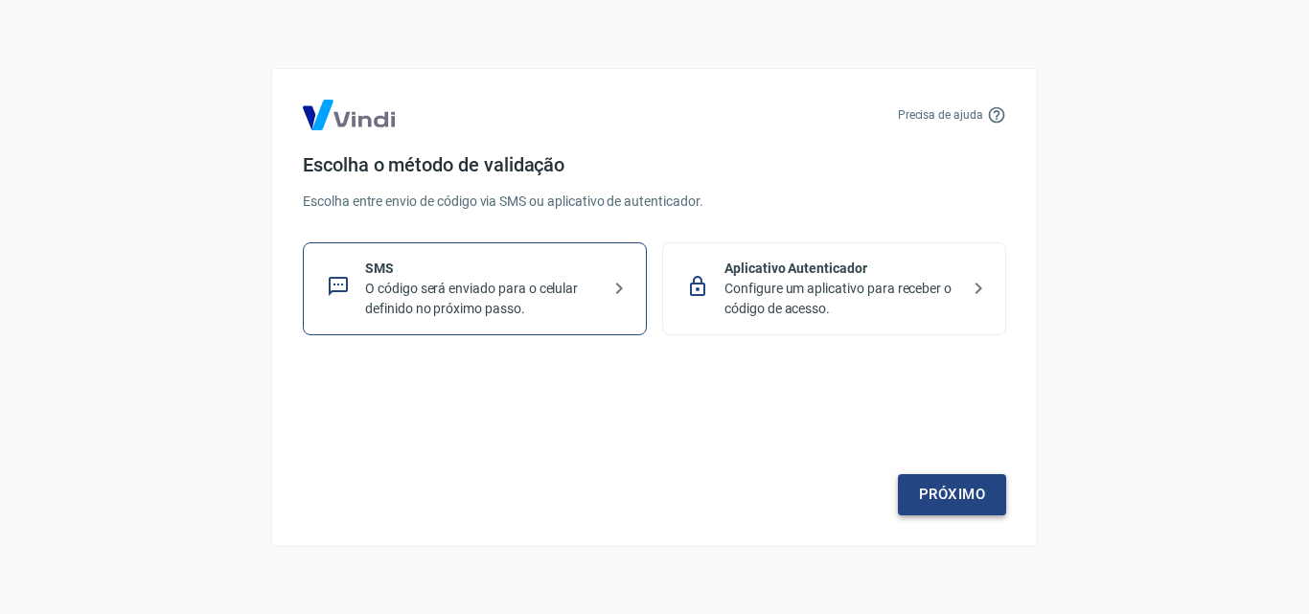
click at [963, 496] on link "Próximo" at bounding box center [952, 494] width 108 height 40
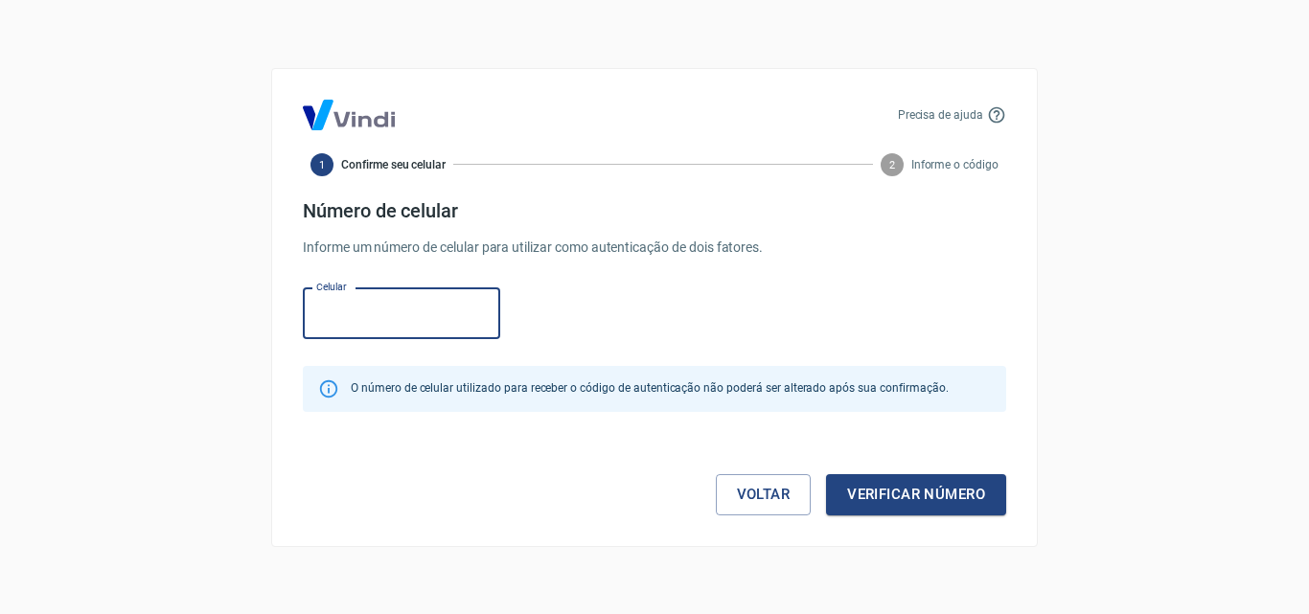
click at [376, 324] on input "Celular" at bounding box center [401, 313] width 197 height 51
type input "(84) 99433-3099"
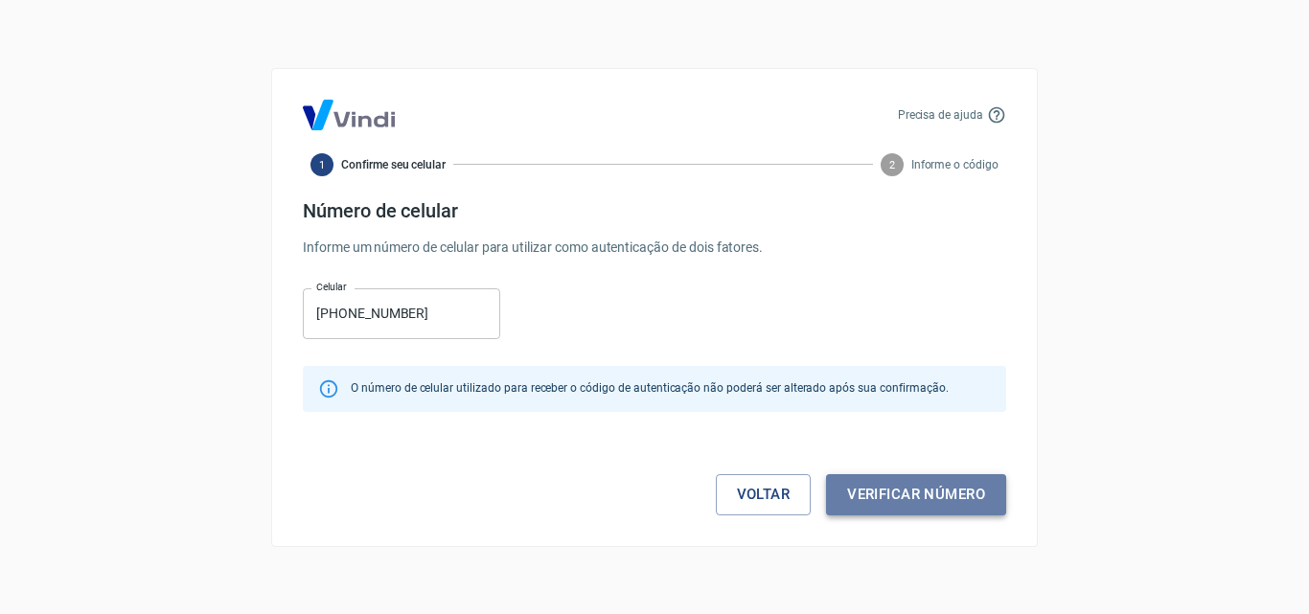
click at [900, 484] on button "Verificar número" at bounding box center [916, 494] width 180 height 40
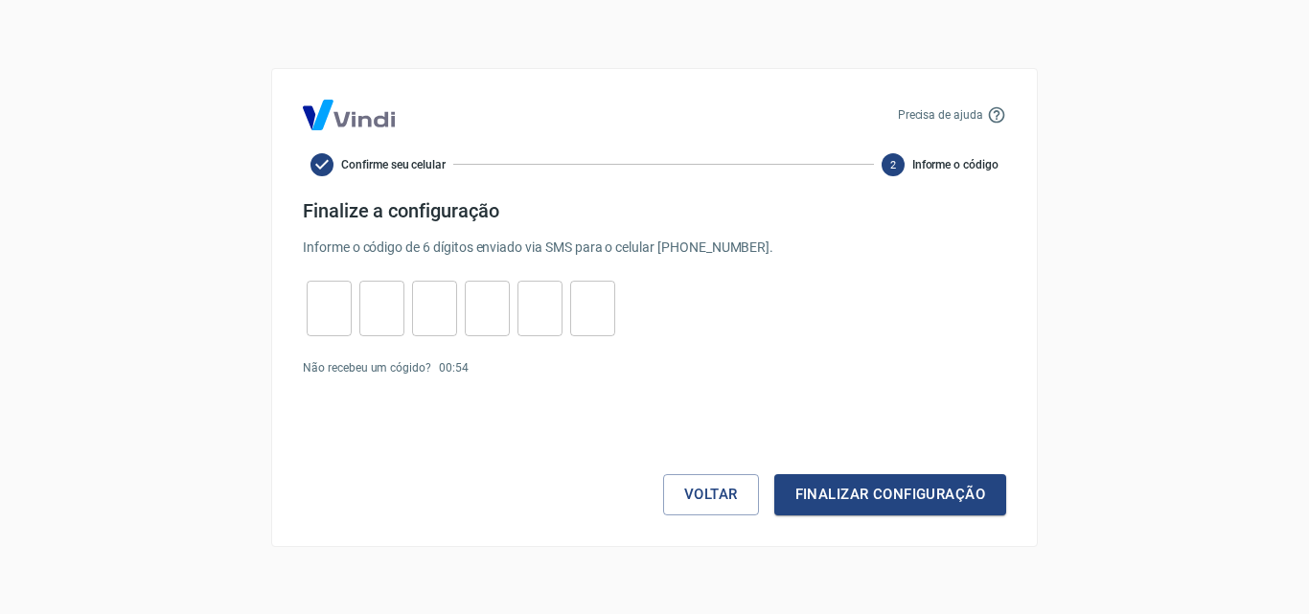
click at [334, 301] on input "tel" at bounding box center [329, 308] width 45 height 41
type input "2"
type input "4"
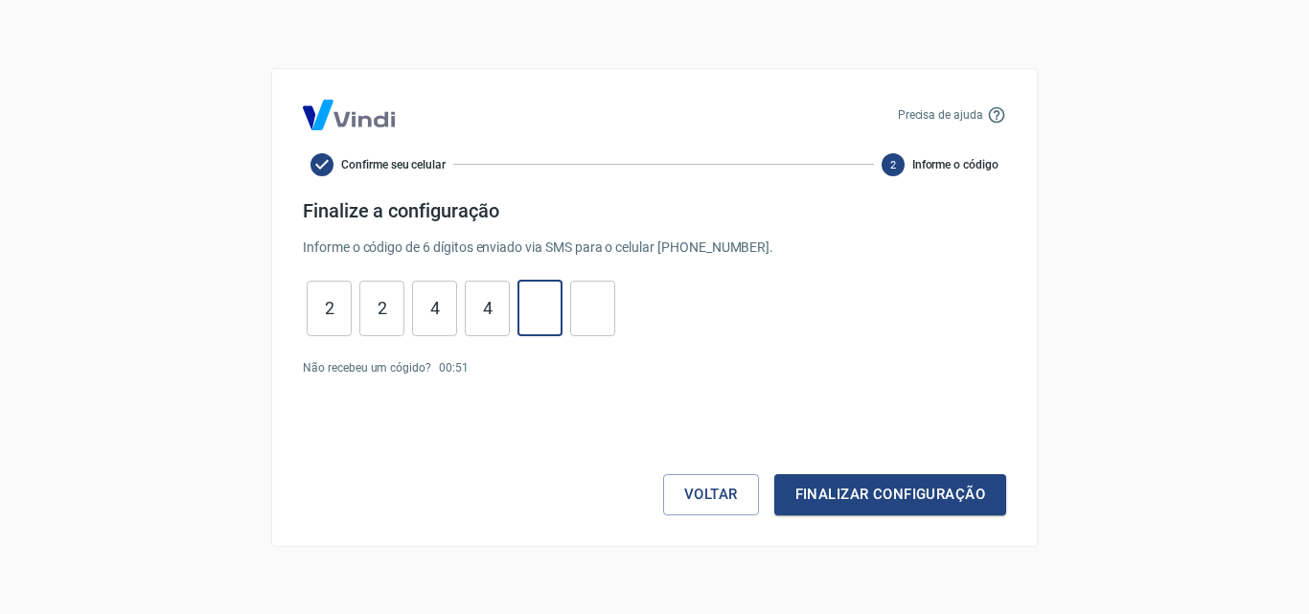
type input "8"
type input "3"
click at [774, 474] on button "Finalizar configuração" at bounding box center [890, 494] width 232 height 40
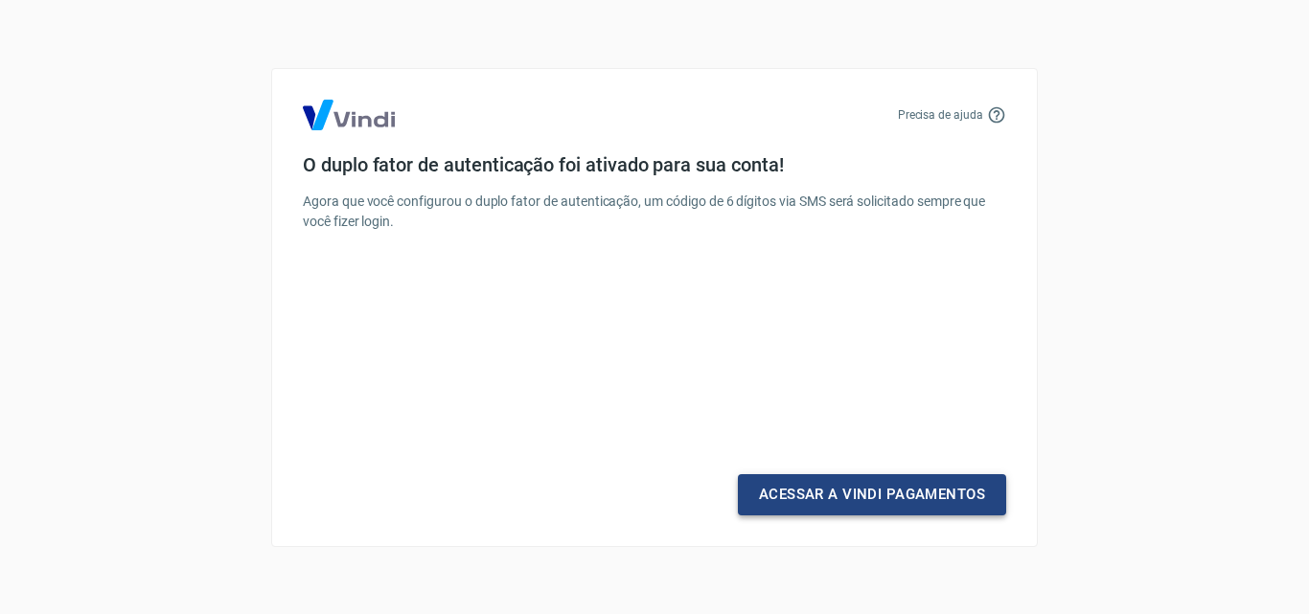
click at [931, 502] on link "Acessar a Vindi Pagamentos" at bounding box center [872, 494] width 268 height 40
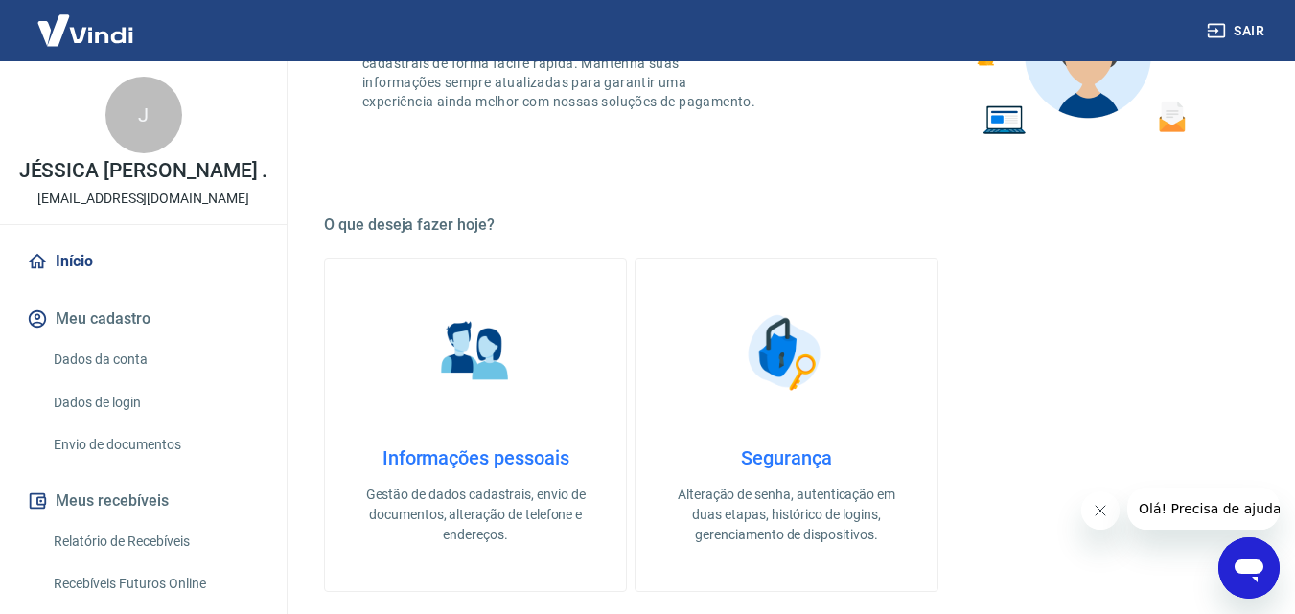
scroll to position [575, 0]
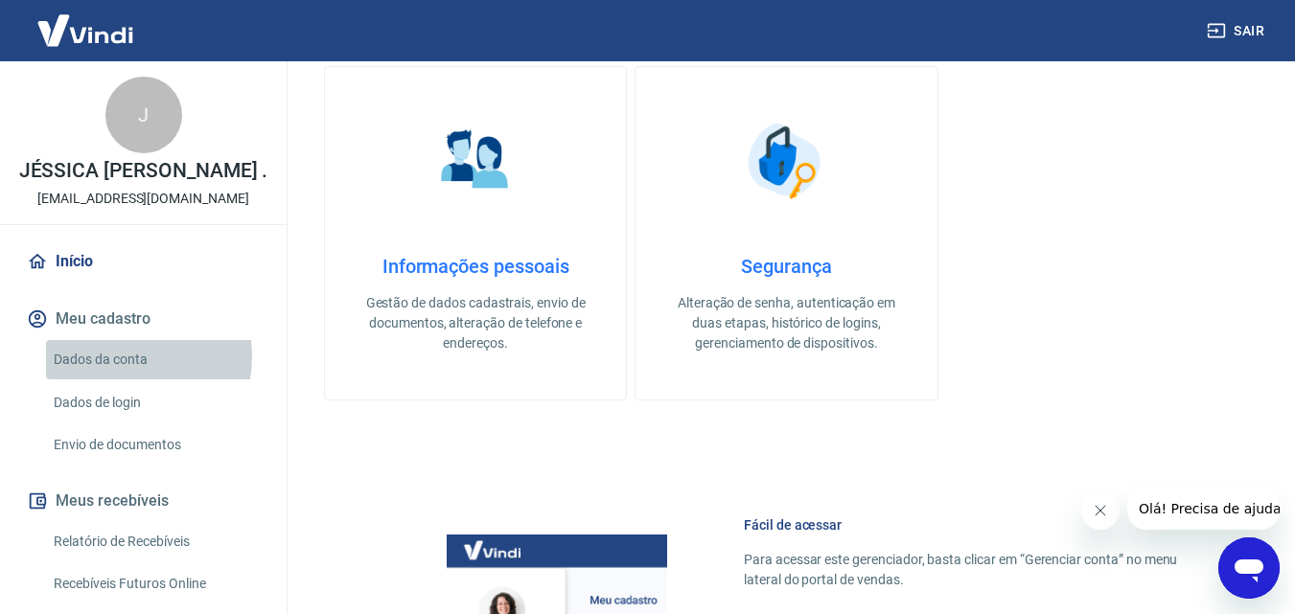
click at [115, 377] on link "Dados da conta" at bounding box center [155, 359] width 218 height 39
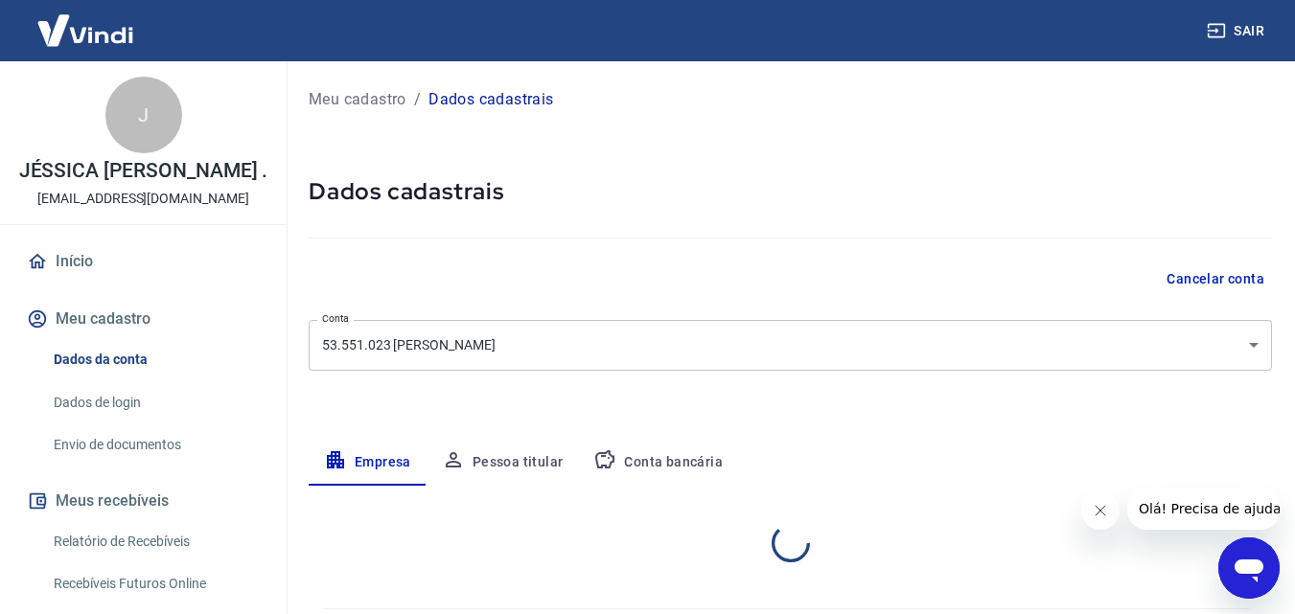
select select "RN"
select select "business"
click at [528, 459] on button "Pessoa titular" at bounding box center [502, 463] width 152 height 46
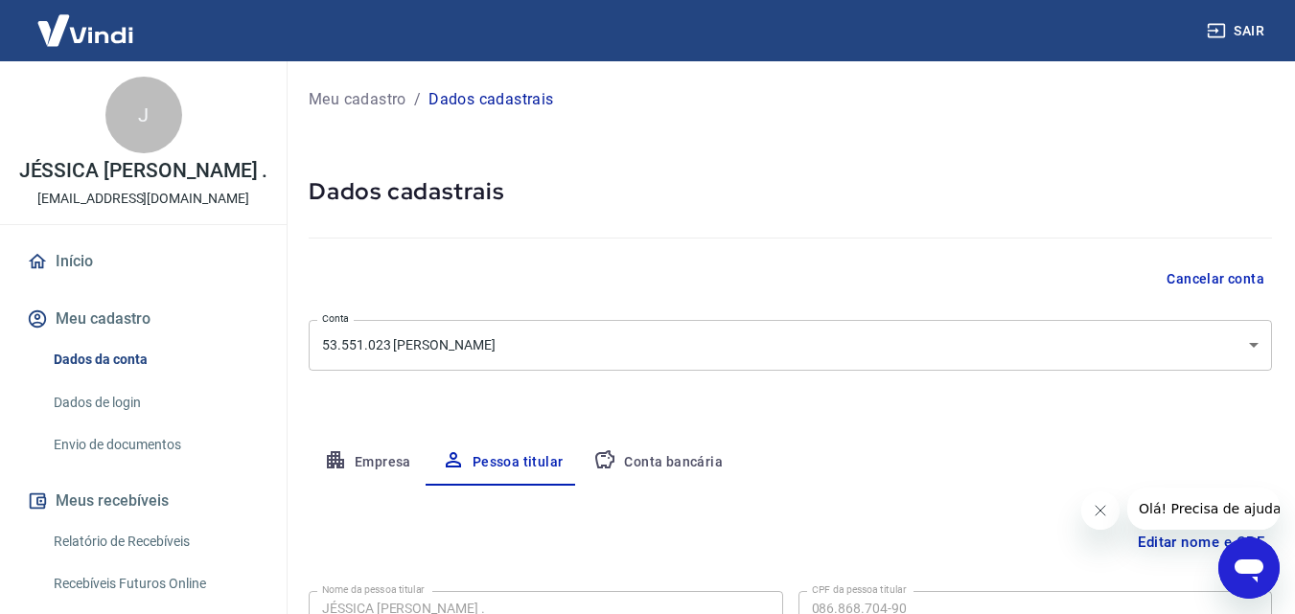
scroll to position [152, 0]
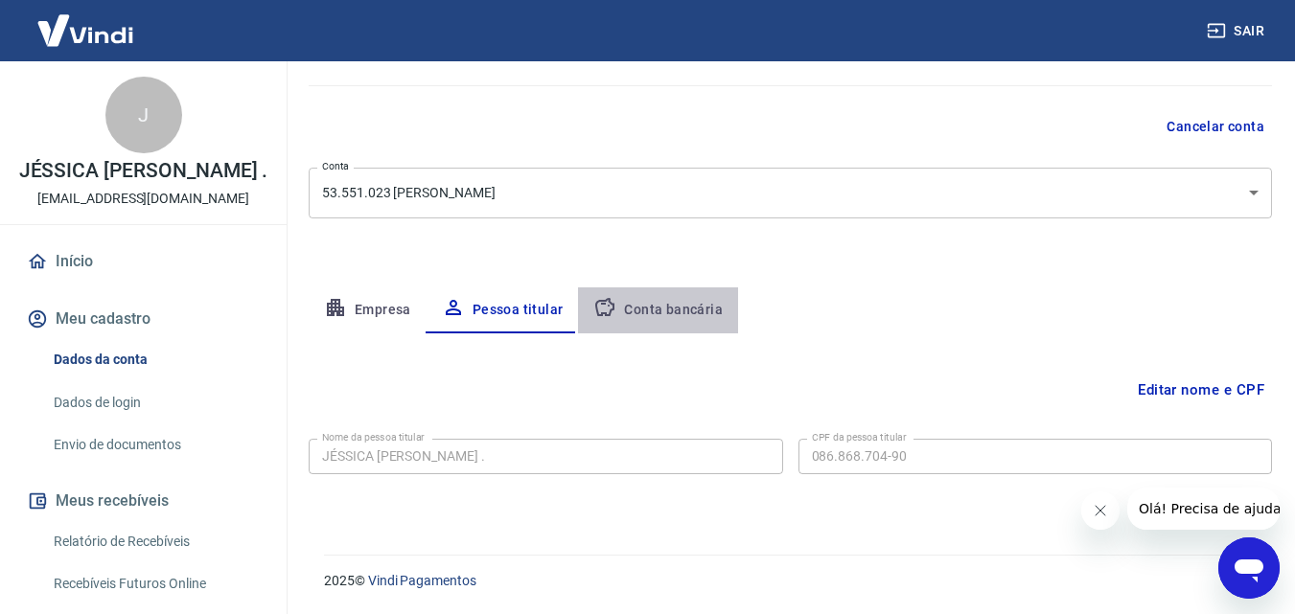
click at [660, 317] on button "Conta bancária" at bounding box center [658, 311] width 160 height 46
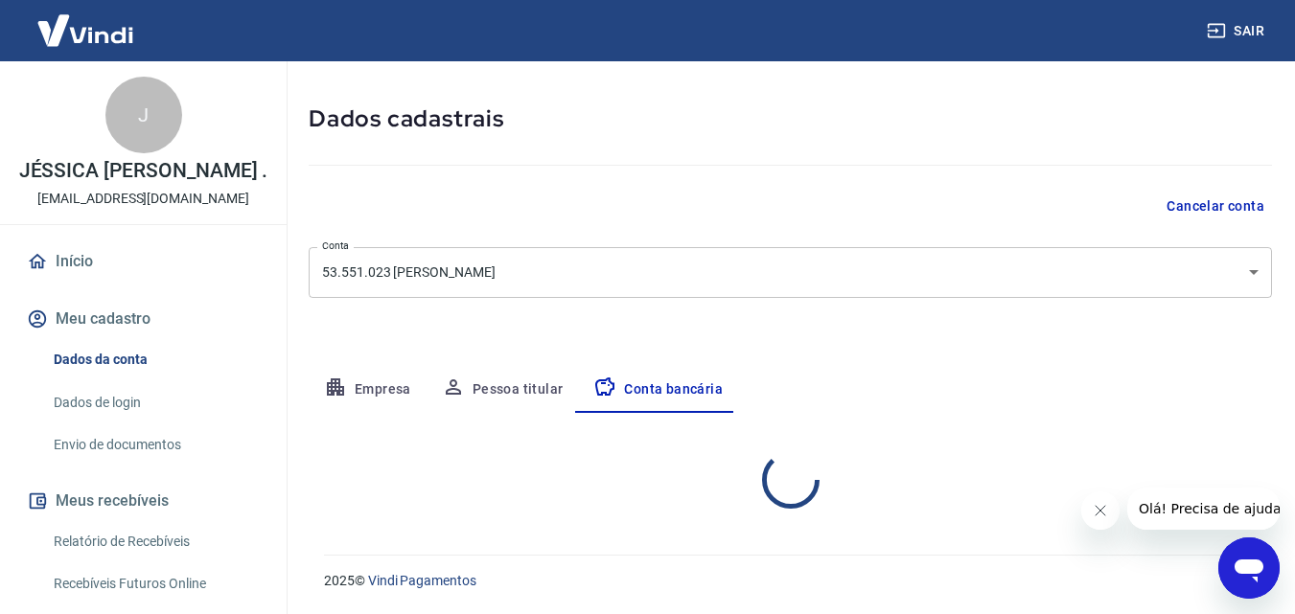
select select "1"
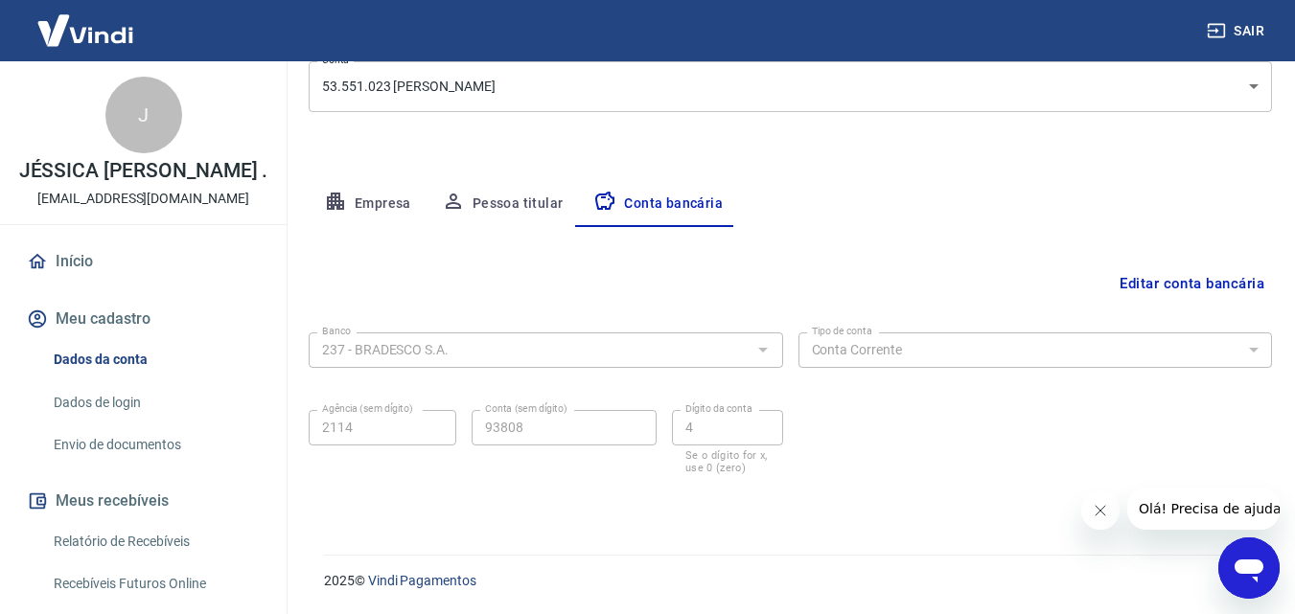
scroll to position [0, 0]
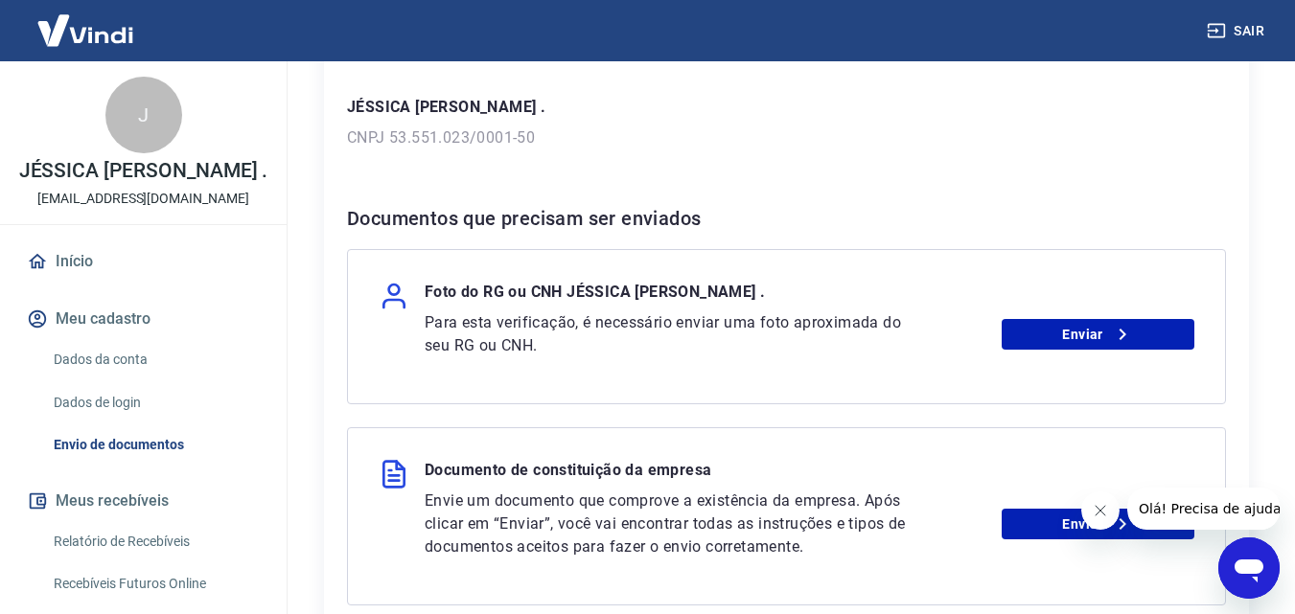
scroll to position [383, 0]
